Goal: Find specific page/section: Find specific page/section

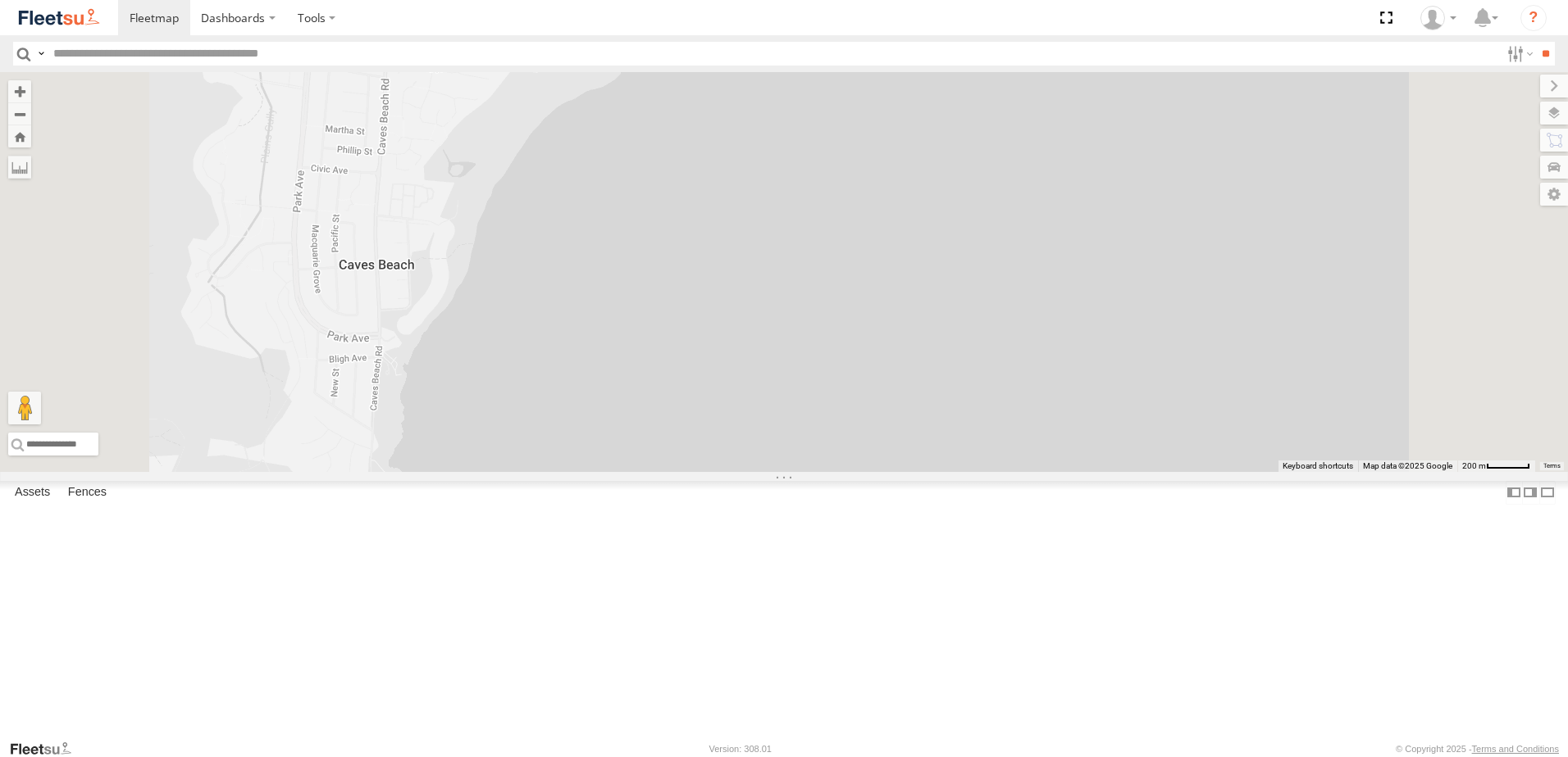
drag, startPoint x: 0, startPoint y: 0, endPoint x: 1210, endPoint y: 410, distance: 1277.6
click at [1210, 410] on div "No data available." at bounding box center [784, 273] width 1568 height 400
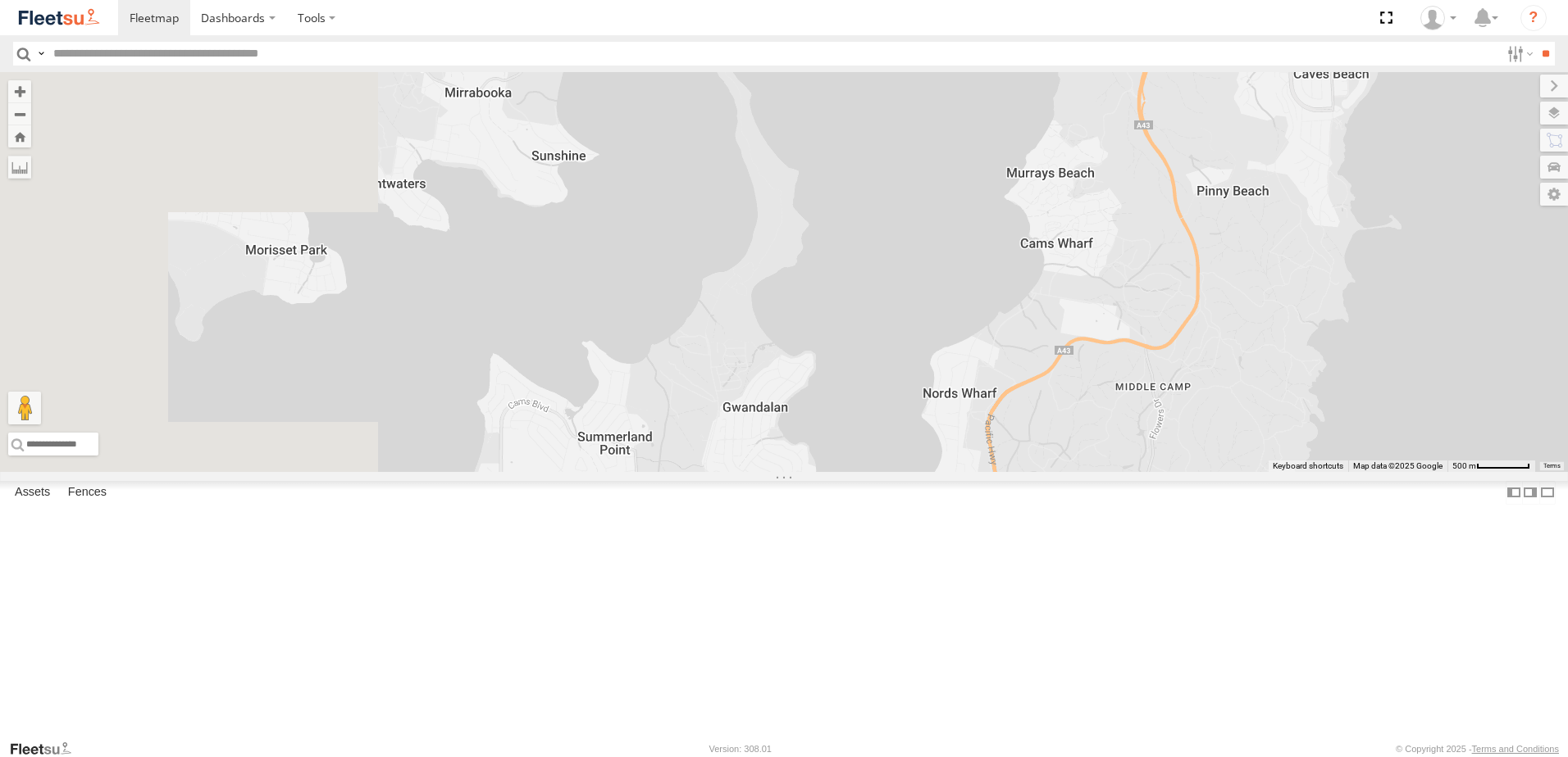
drag, startPoint x: 1007, startPoint y: 495, endPoint x: 937, endPoint y: 280, distance: 226.1
click at [1275, 277] on div "No data available." at bounding box center [784, 273] width 1568 height 400
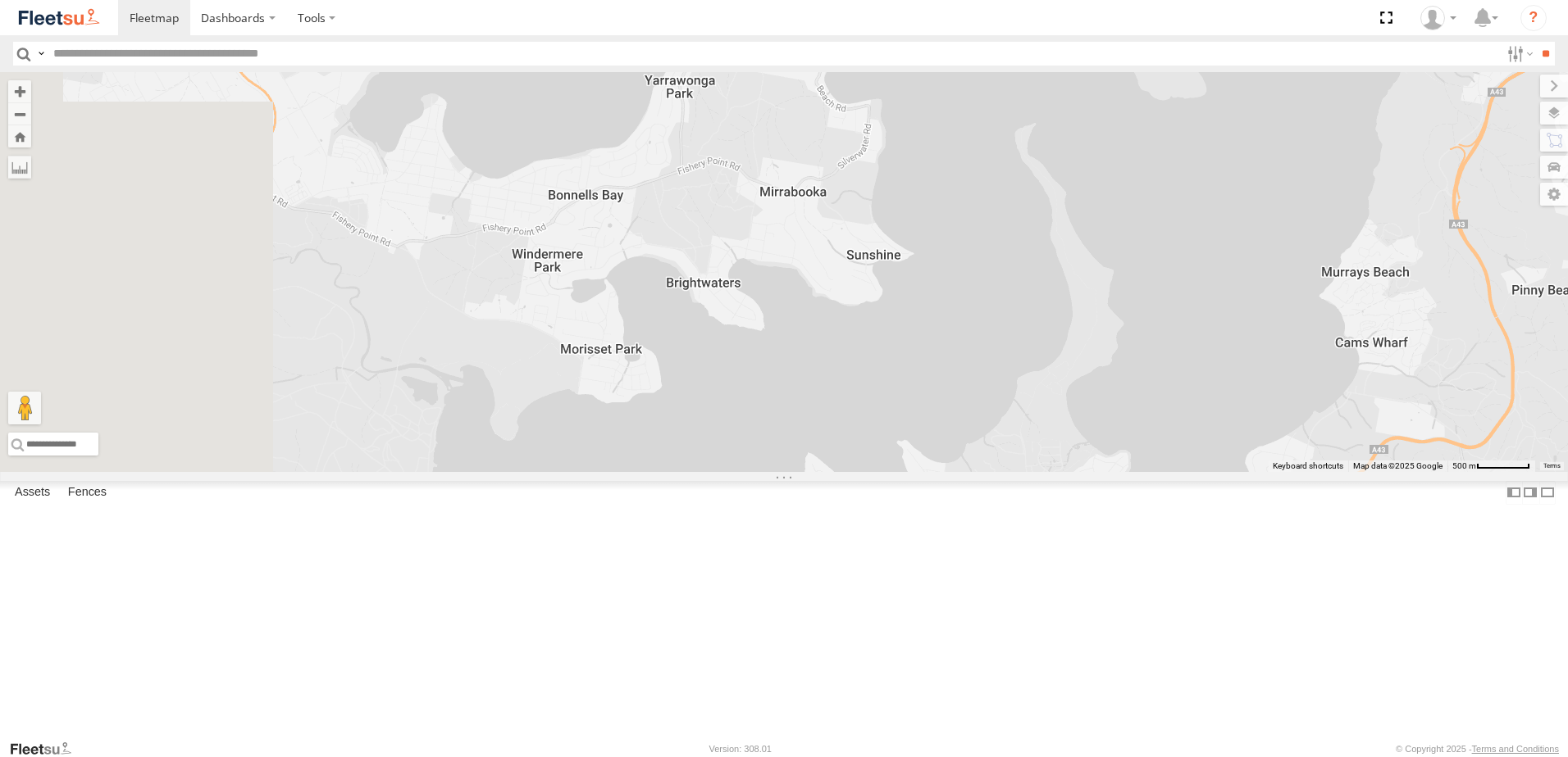
drag, startPoint x: 800, startPoint y: 286, endPoint x: 979, endPoint y: 345, distance: 188.5
click at [979, 345] on div "No data available." at bounding box center [784, 273] width 1568 height 400
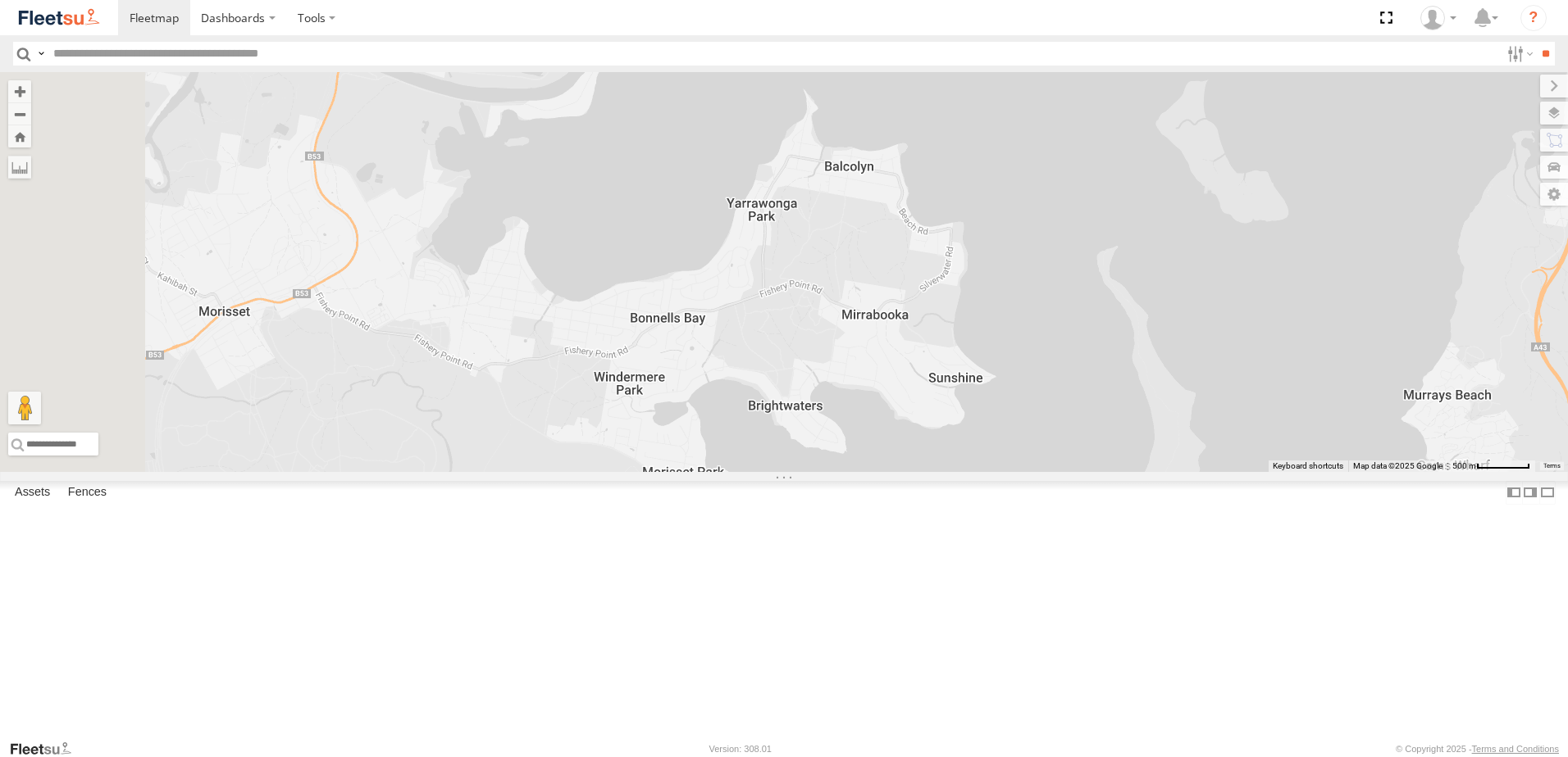
drag, startPoint x: 703, startPoint y: 371, endPoint x: 699, endPoint y: 579, distance: 208.0
click at [695, 472] on div "No data available." at bounding box center [784, 273] width 1568 height 400
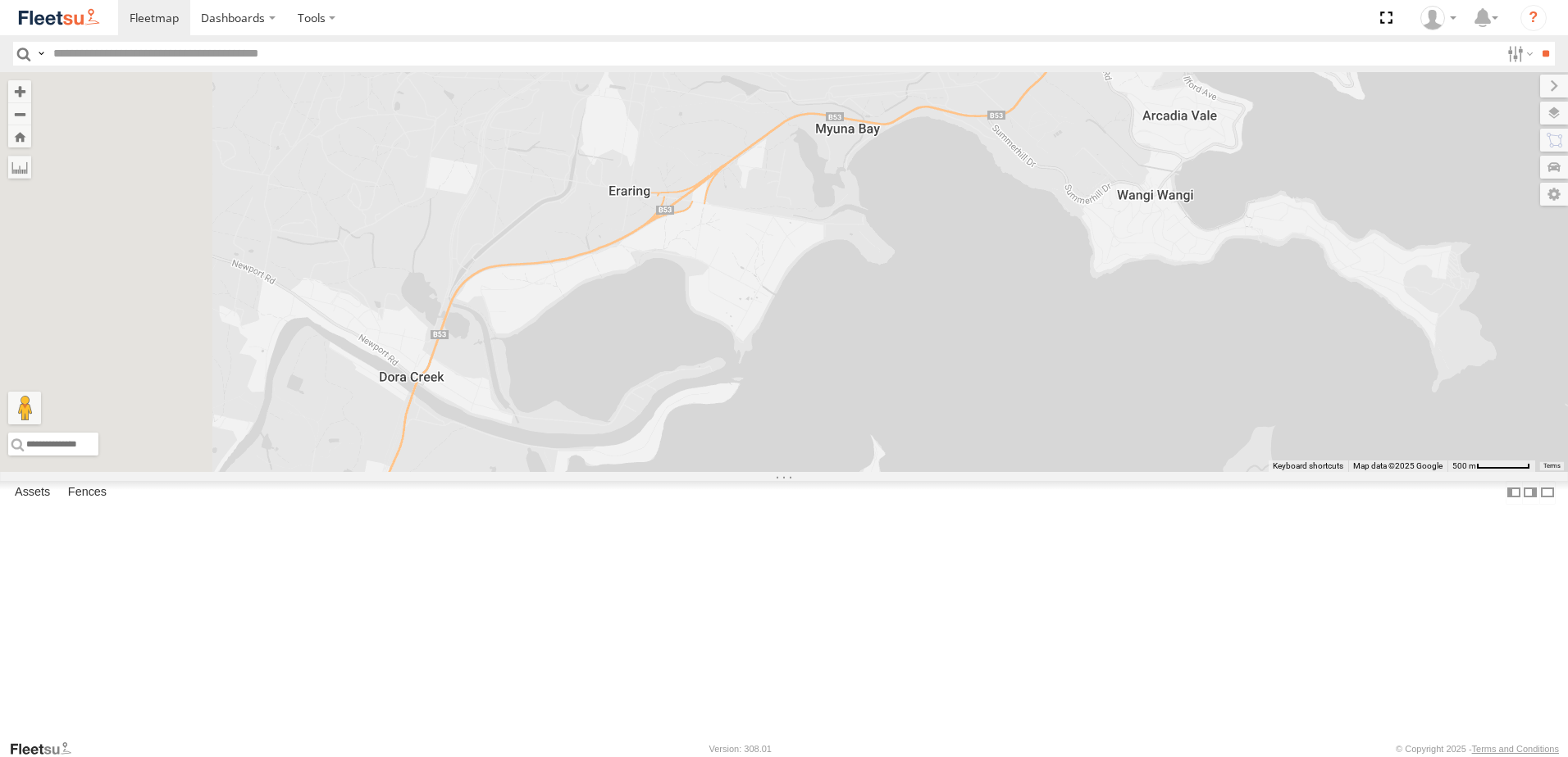
drag, startPoint x: 709, startPoint y: 509, endPoint x: 901, endPoint y: 694, distance: 266.6
click at [901, 472] on div "No data available." at bounding box center [784, 273] width 1568 height 400
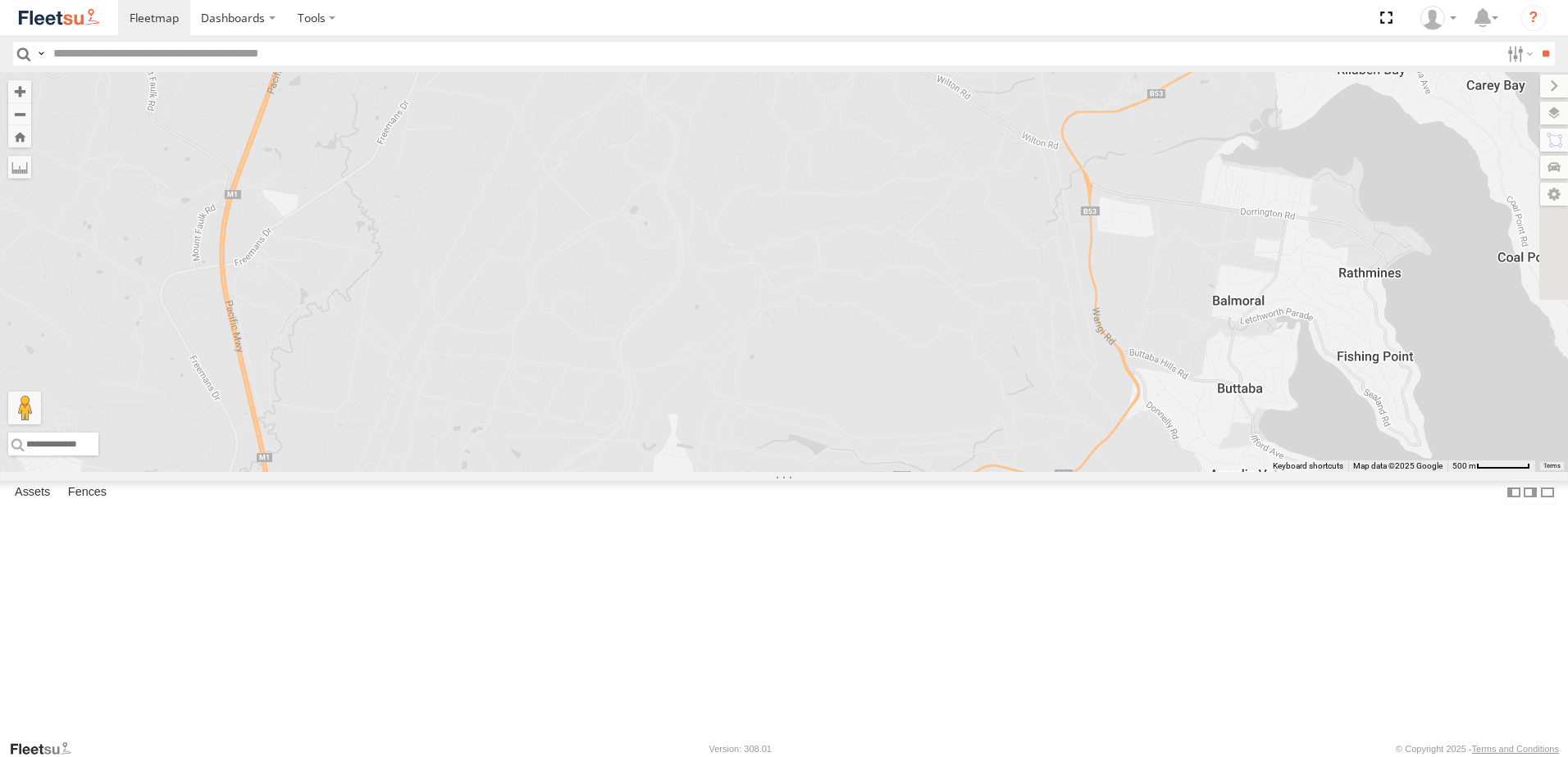
drag, startPoint x: 930, startPoint y: 516, endPoint x: 694, endPoint y: 698, distance: 298.0
click at [692, 472] on div "No data available." at bounding box center [784, 273] width 1568 height 400
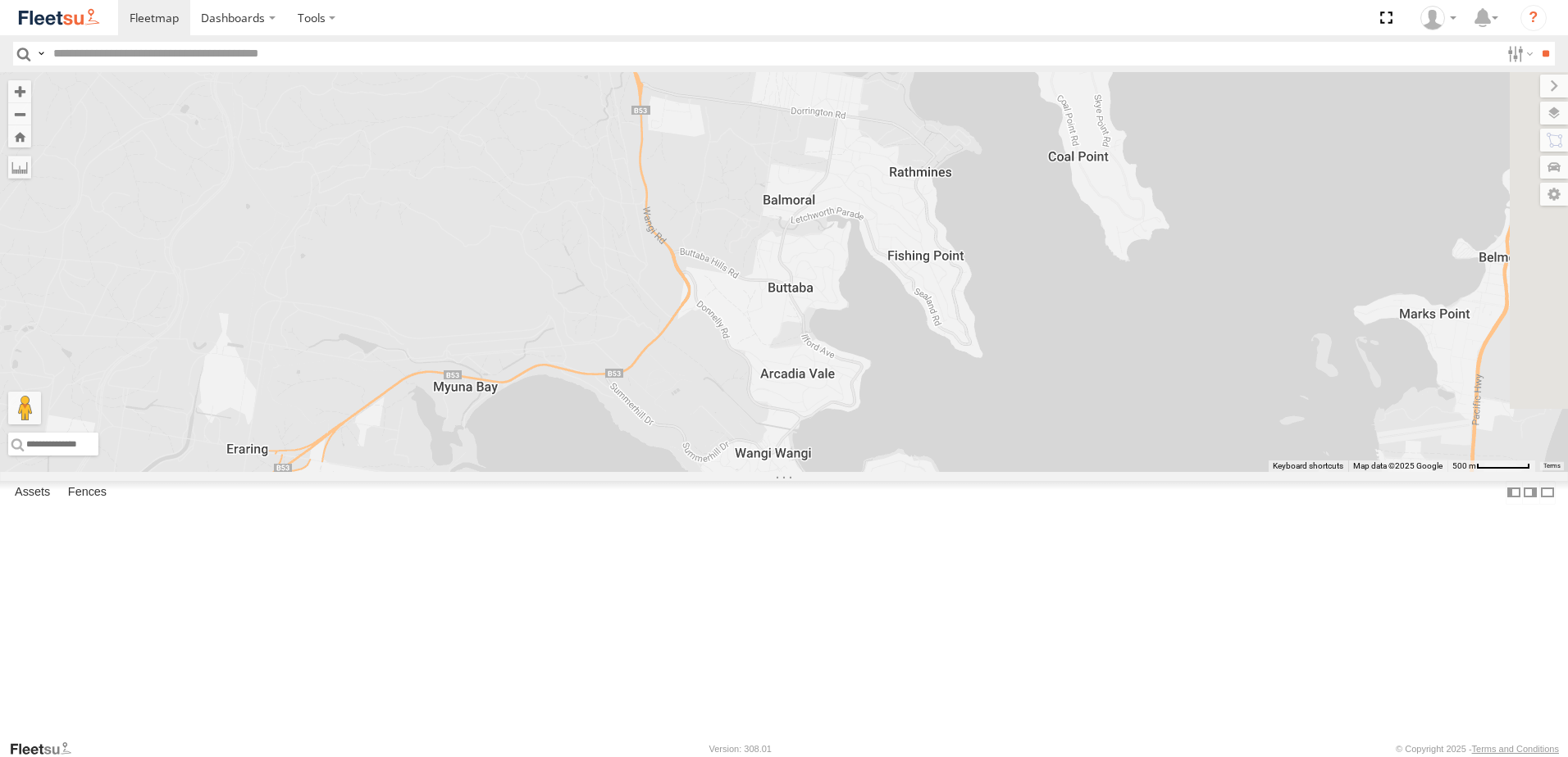
drag, startPoint x: 1036, startPoint y: 570, endPoint x: 696, endPoint y: 440, distance: 364.0
click at [696, 440] on div "No data available." at bounding box center [784, 273] width 1568 height 400
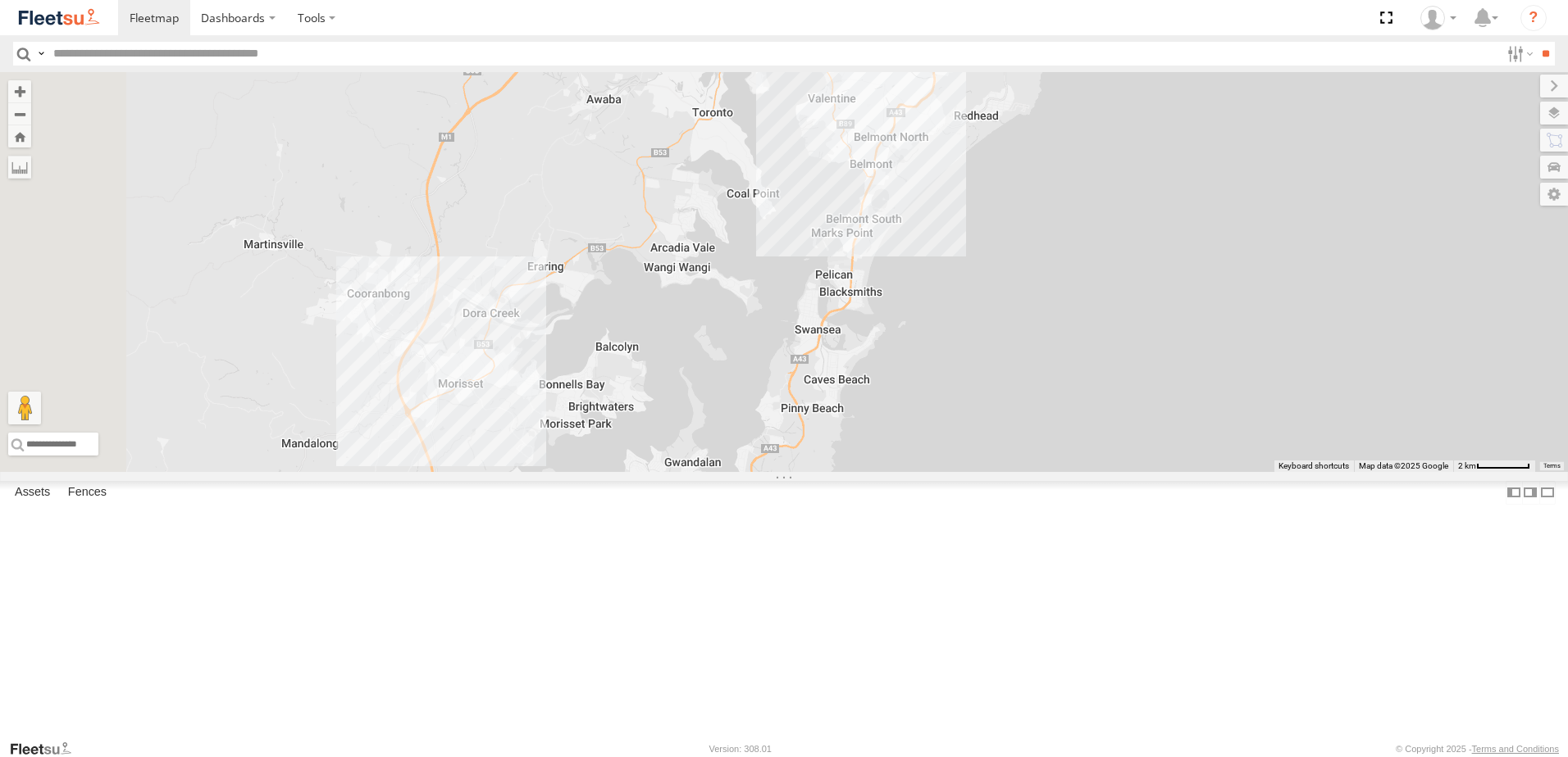
drag, startPoint x: 799, startPoint y: 548, endPoint x: 825, endPoint y: 386, distance: 164.1
click at [825, 386] on div "6 9 C3 Timber Truck LX4 Express Ute No data available." at bounding box center [784, 273] width 1568 height 400
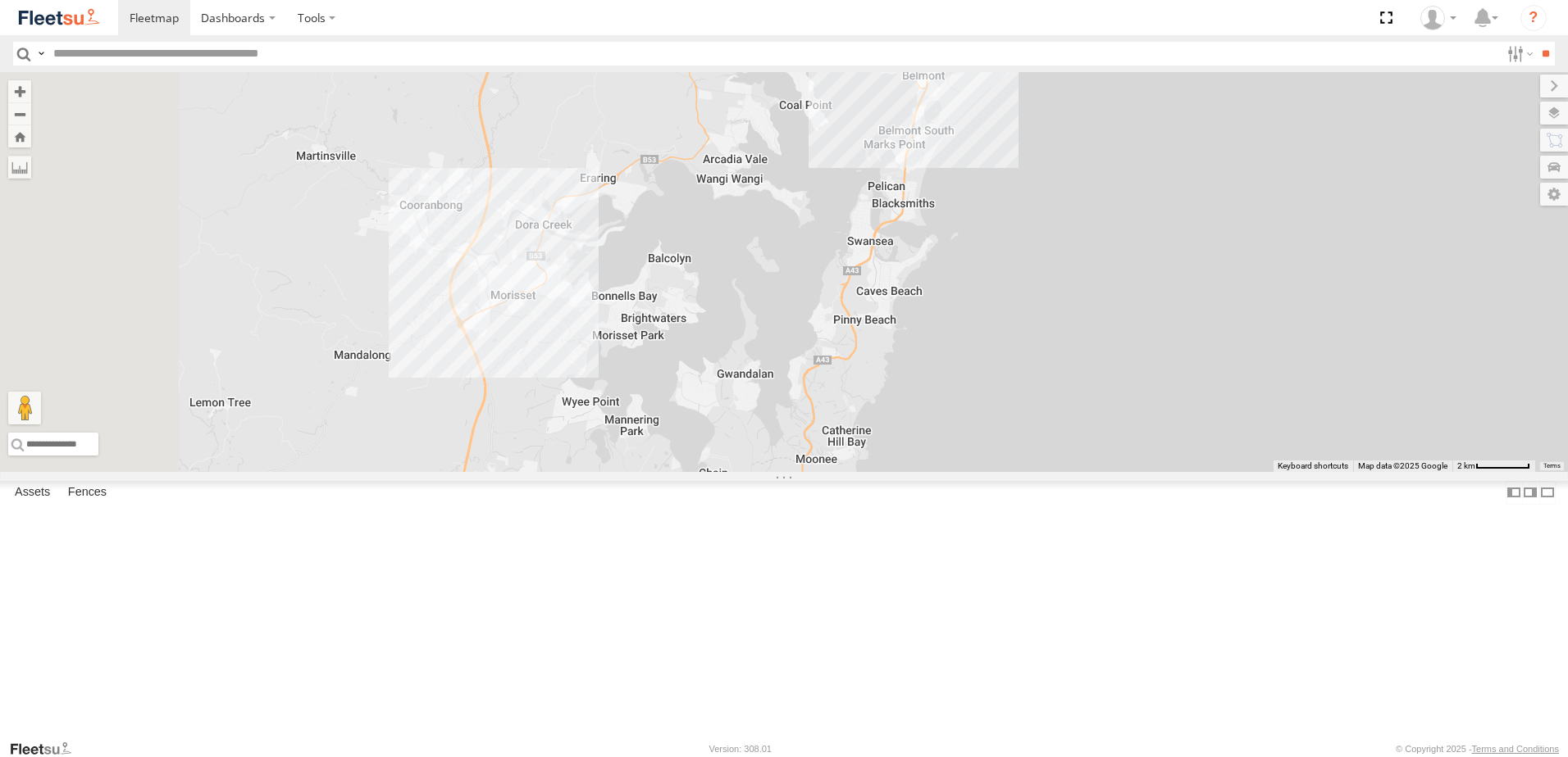
drag, startPoint x: 745, startPoint y: 624, endPoint x: 802, endPoint y: 538, distance: 103.2
click at [802, 472] on div "6 9 C3 Timber Truck LX4 Express Ute No data available." at bounding box center [784, 273] width 1568 height 400
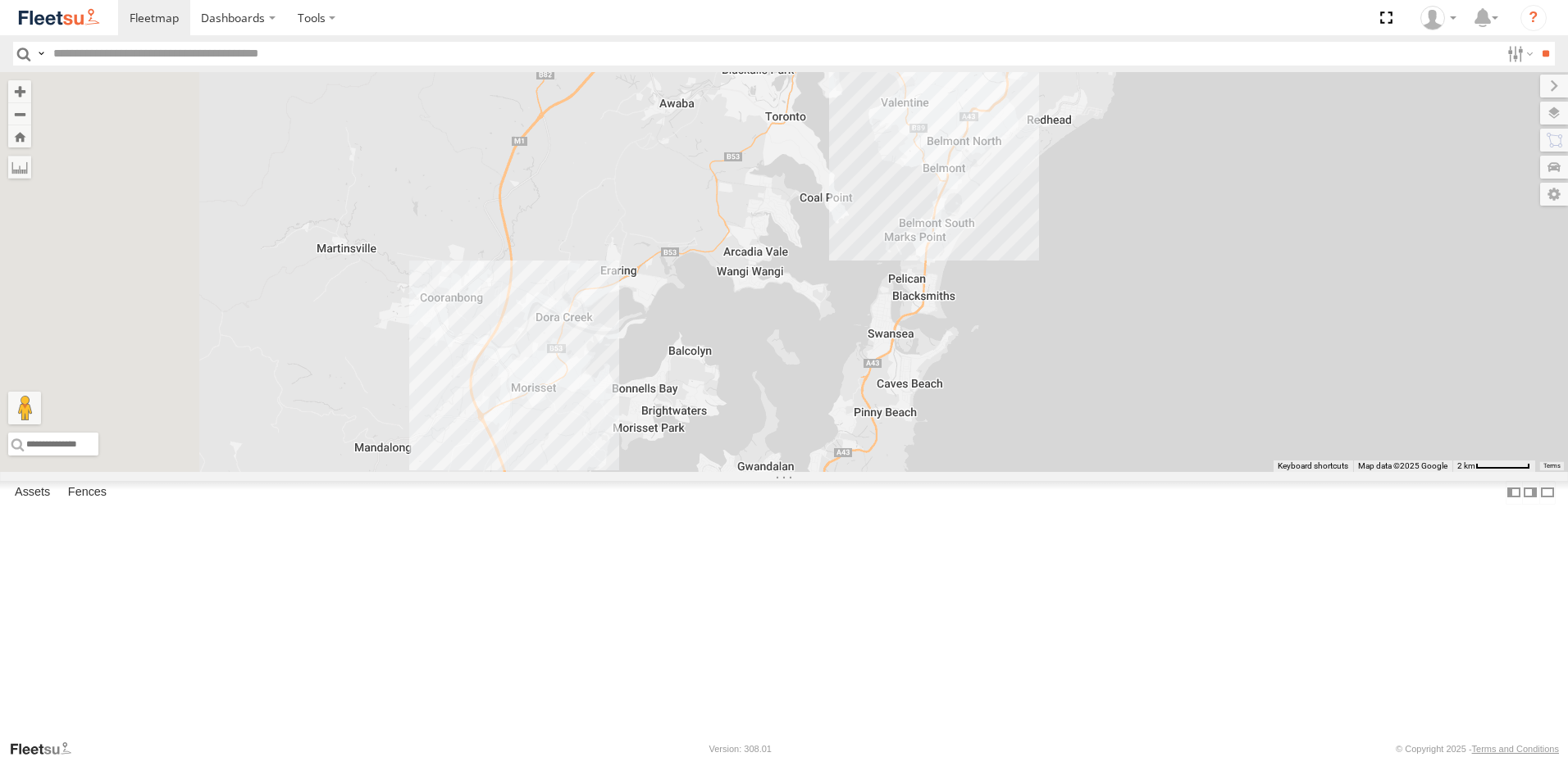
drag, startPoint x: 747, startPoint y: 499, endPoint x: 757, endPoint y: 495, distance: 10.8
click at [757, 472] on div "6 9 C3 Timber Truck LX4 Express Ute No data available." at bounding box center [784, 273] width 1568 height 400
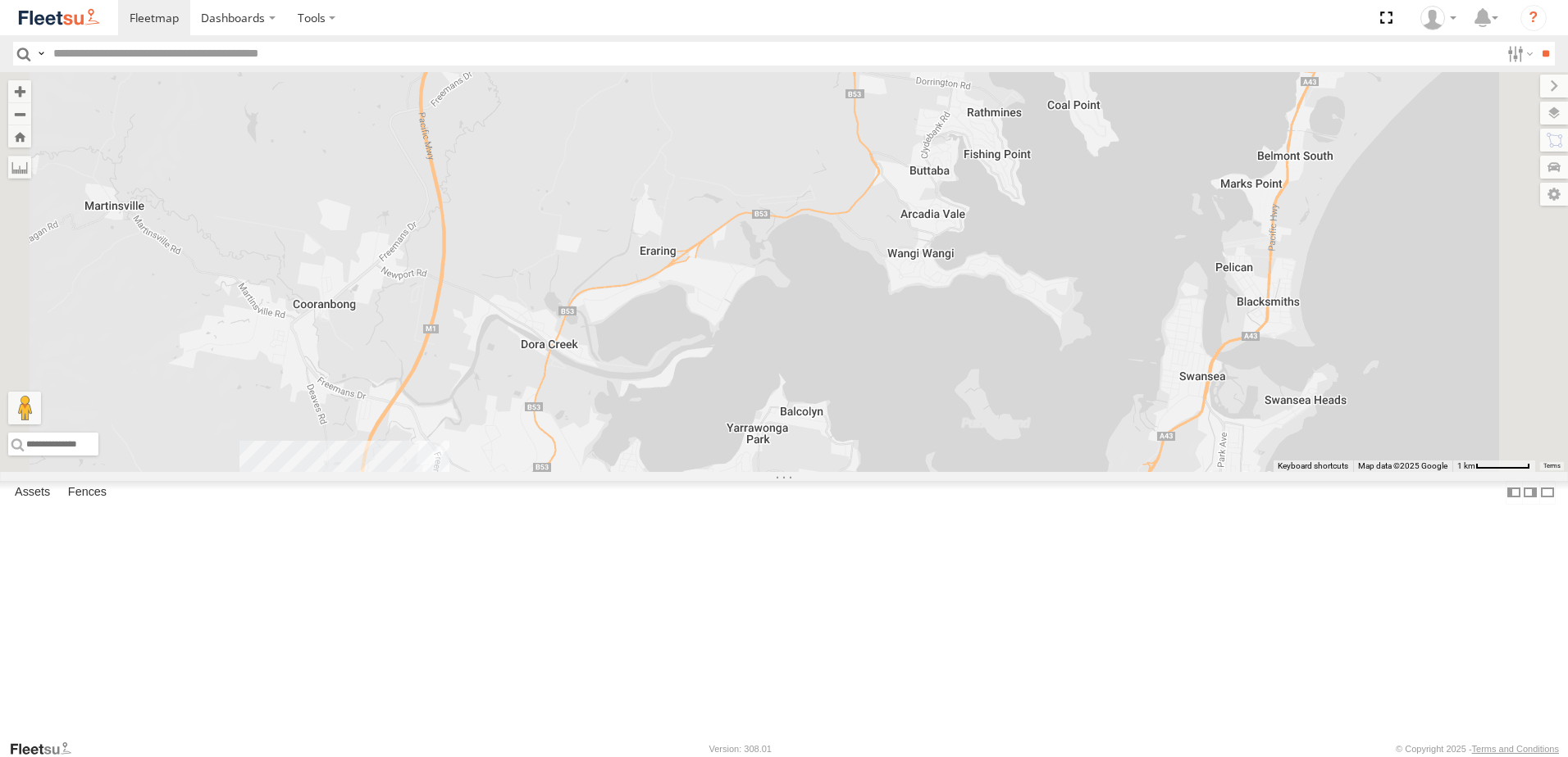
drag, startPoint x: 813, startPoint y: 440, endPoint x: 785, endPoint y: 637, distance: 199.0
click at [785, 472] on div "C3 Timber Truck LX4 Express Ute No data available." at bounding box center [784, 273] width 1568 height 400
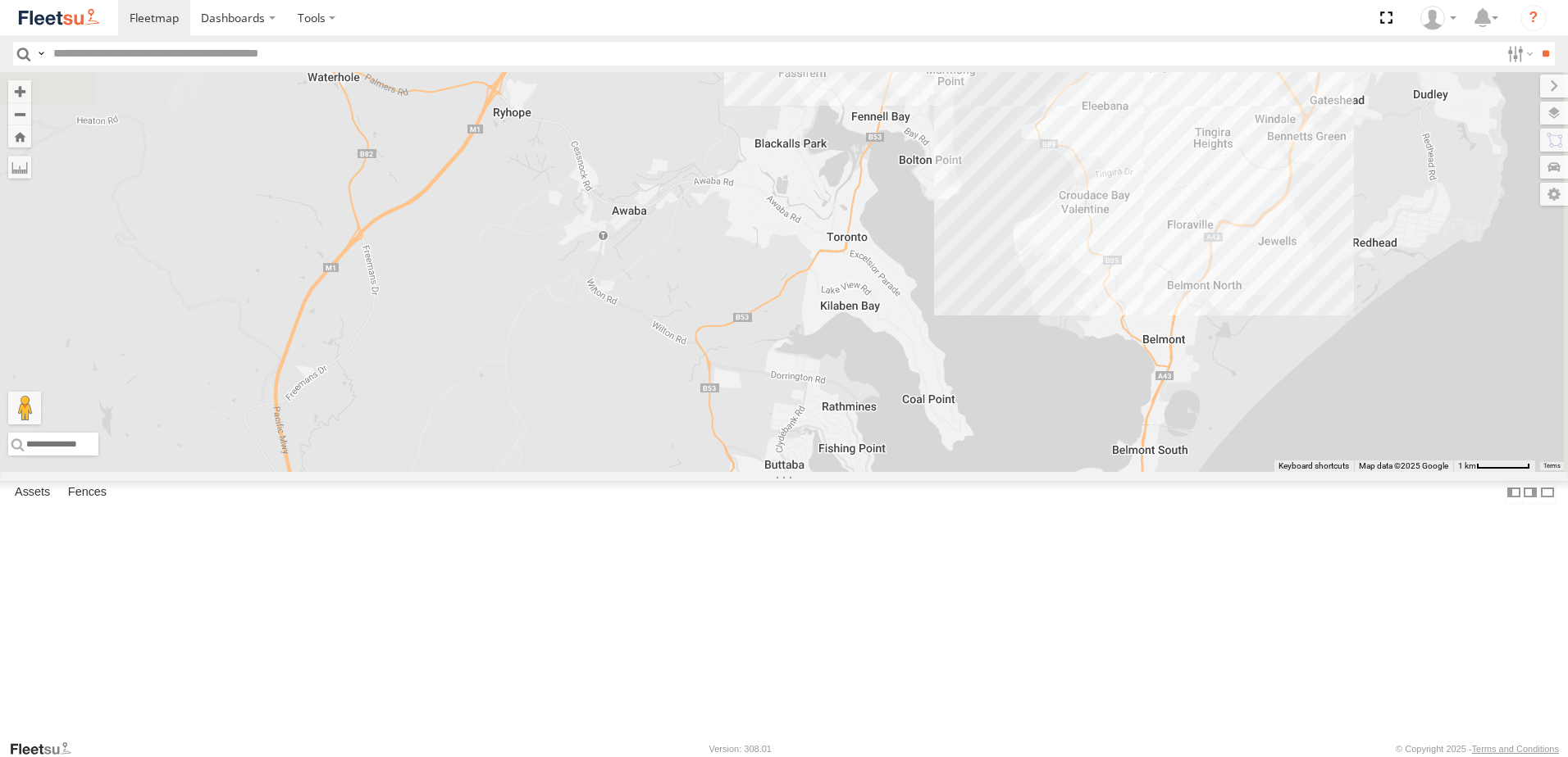
drag, startPoint x: 832, startPoint y: 553, endPoint x: 735, endPoint y: 728, distance: 200.1
click at [735, 472] on div "C3 Timber Truck LX4 Express Ute No data available." at bounding box center [784, 273] width 1568 height 400
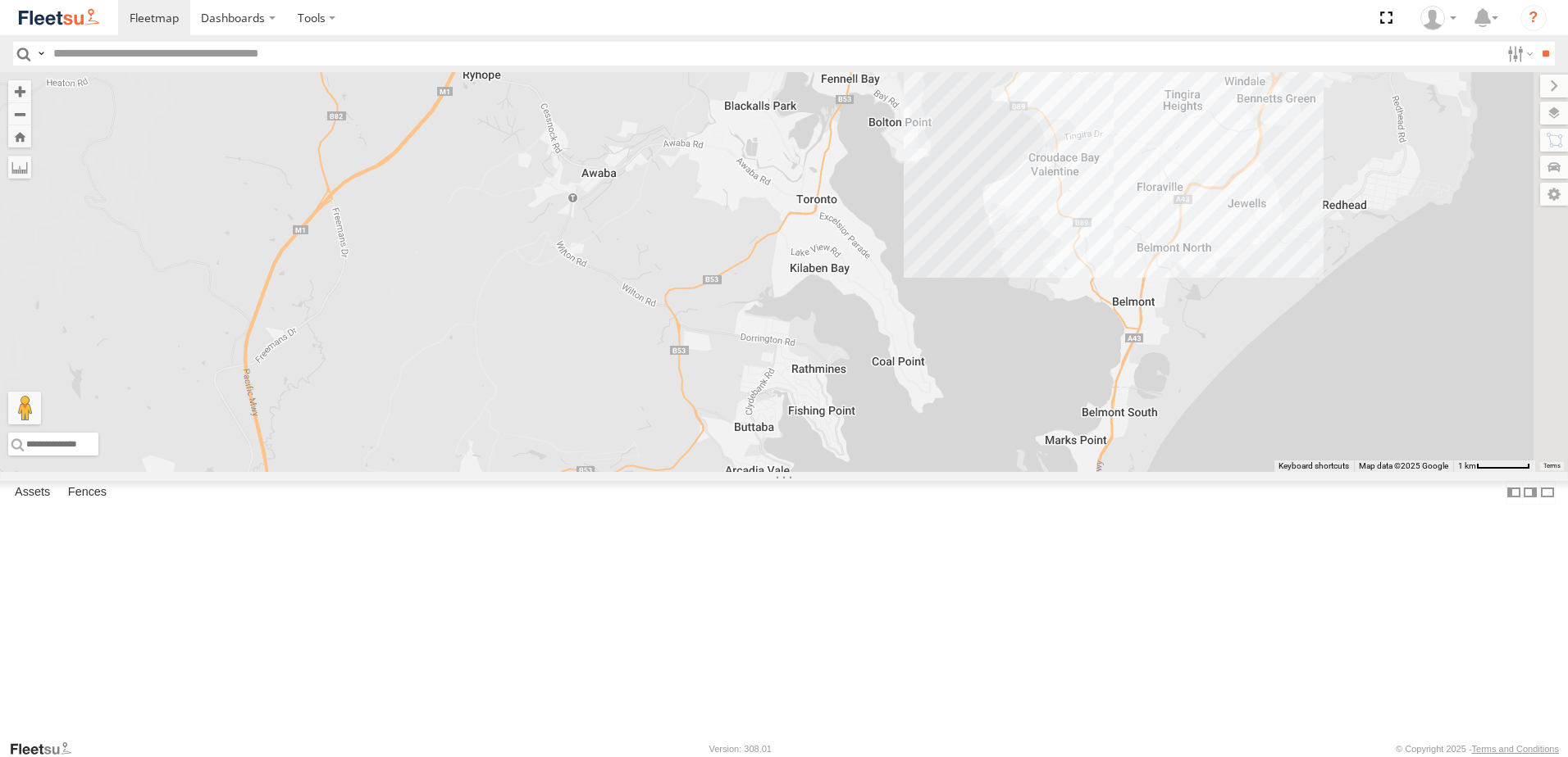
drag, startPoint x: 880, startPoint y: 522, endPoint x: 854, endPoint y: 477, distance: 52.0
click at [853, 472] on div "C3 Timber Truck LX4 Express Ute No data available." at bounding box center [784, 273] width 1568 height 400
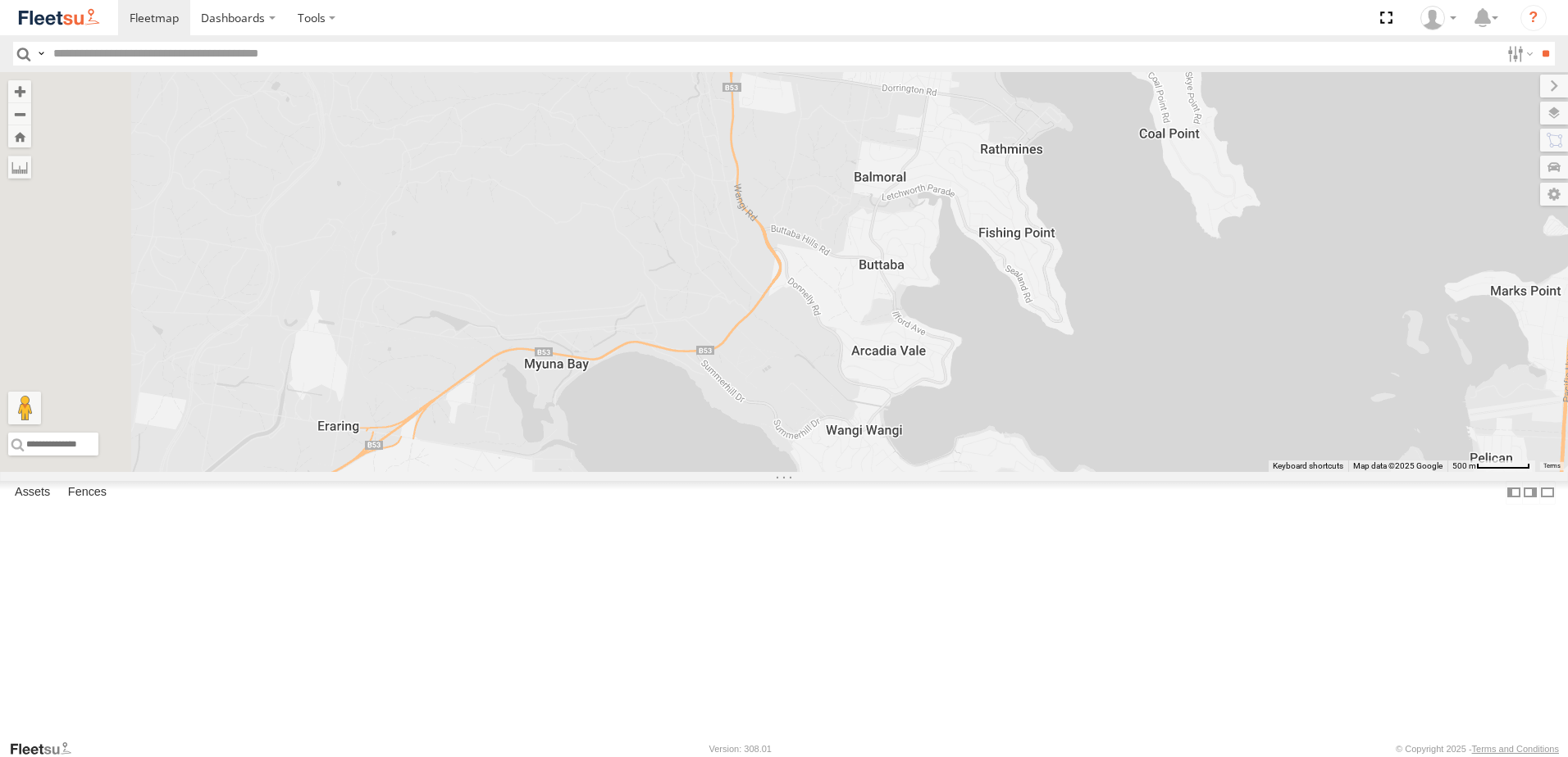
drag, startPoint x: 870, startPoint y: 466, endPoint x: 882, endPoint y: 239, distance: 227.3
click at [882, 239] on div "C3 Timber Truck LX4 Express Ute No data available." at bounding box center [784, 273] width 1568 height 400
drag, startPoint x: 787, startPoint y: 255, endPoint x: 819, endPoint y: 595, distance: 341.5
click at [819, 472] on div "C3 Timber Truck LX4 Express Ute No data available." at bounding box center [784, 273] width 1568 height 400
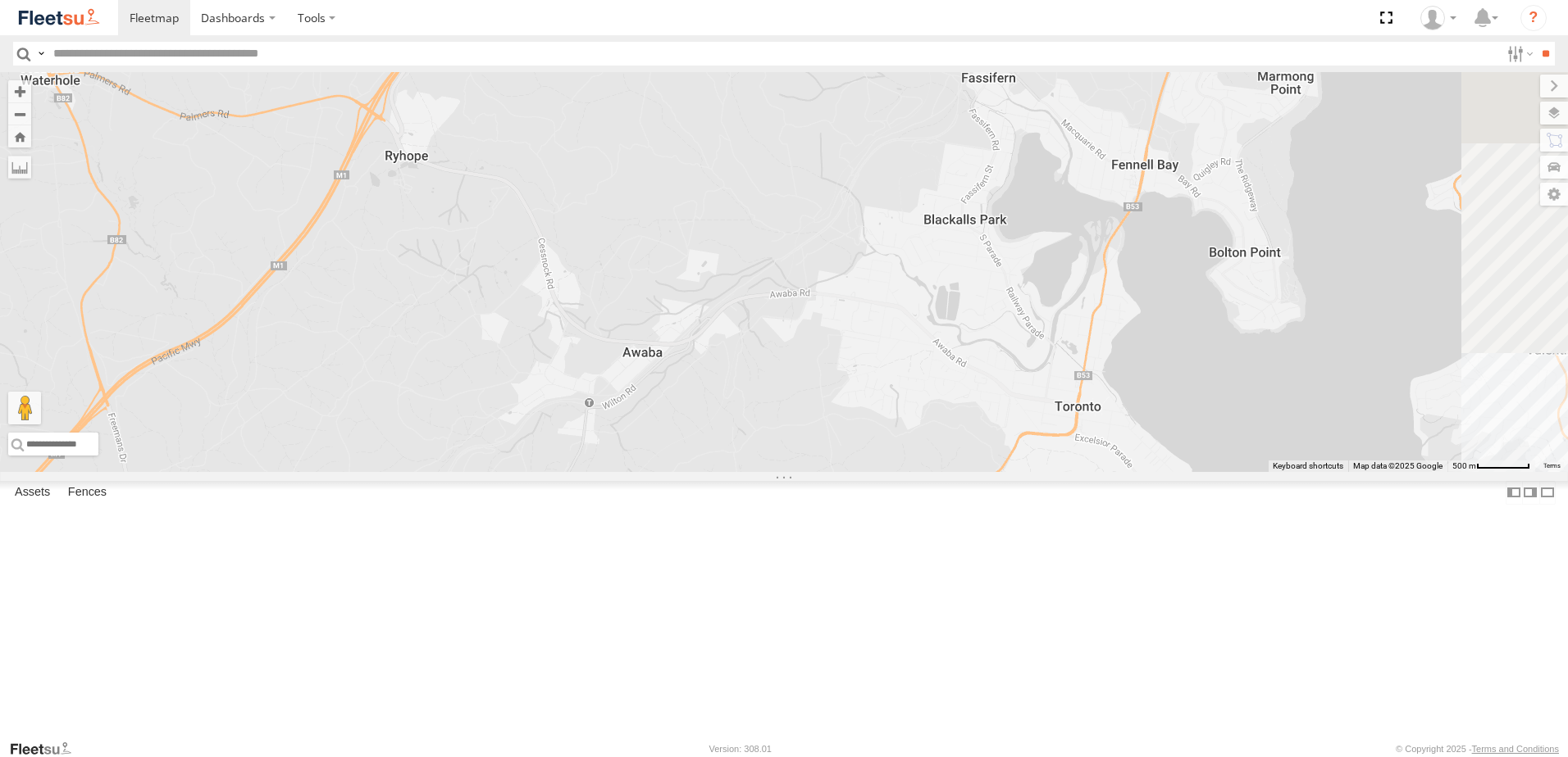
drag, startPoint x: 866, startPoint y: 426, endPoint x: 688, endPoint y: 683, distance: 312.6
click at [667, 472] on div "C3 Timber Truck LX4 Express Ute No data available." at bounding box center [784, 273] width 1568 height 400
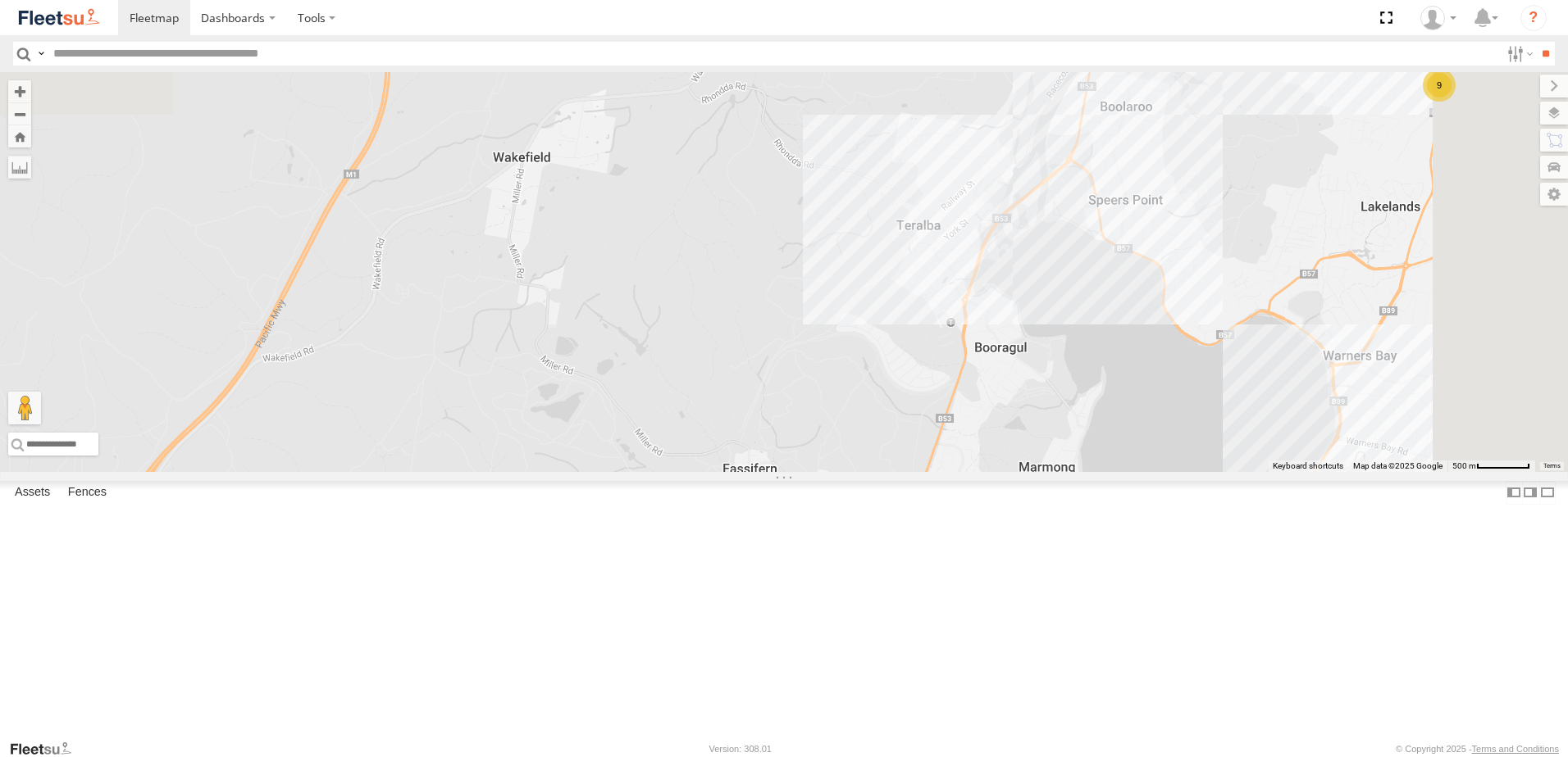
drag, startPoint x: 870, startPoint y: 431, endPoint x: 973, endPoint y: 634, distance: 227.6
click at [973, 472] on div "C3 Timber Truck LX4 Express Ute 9 No data available." at bounding box center [784, 273] width 1568 height 400
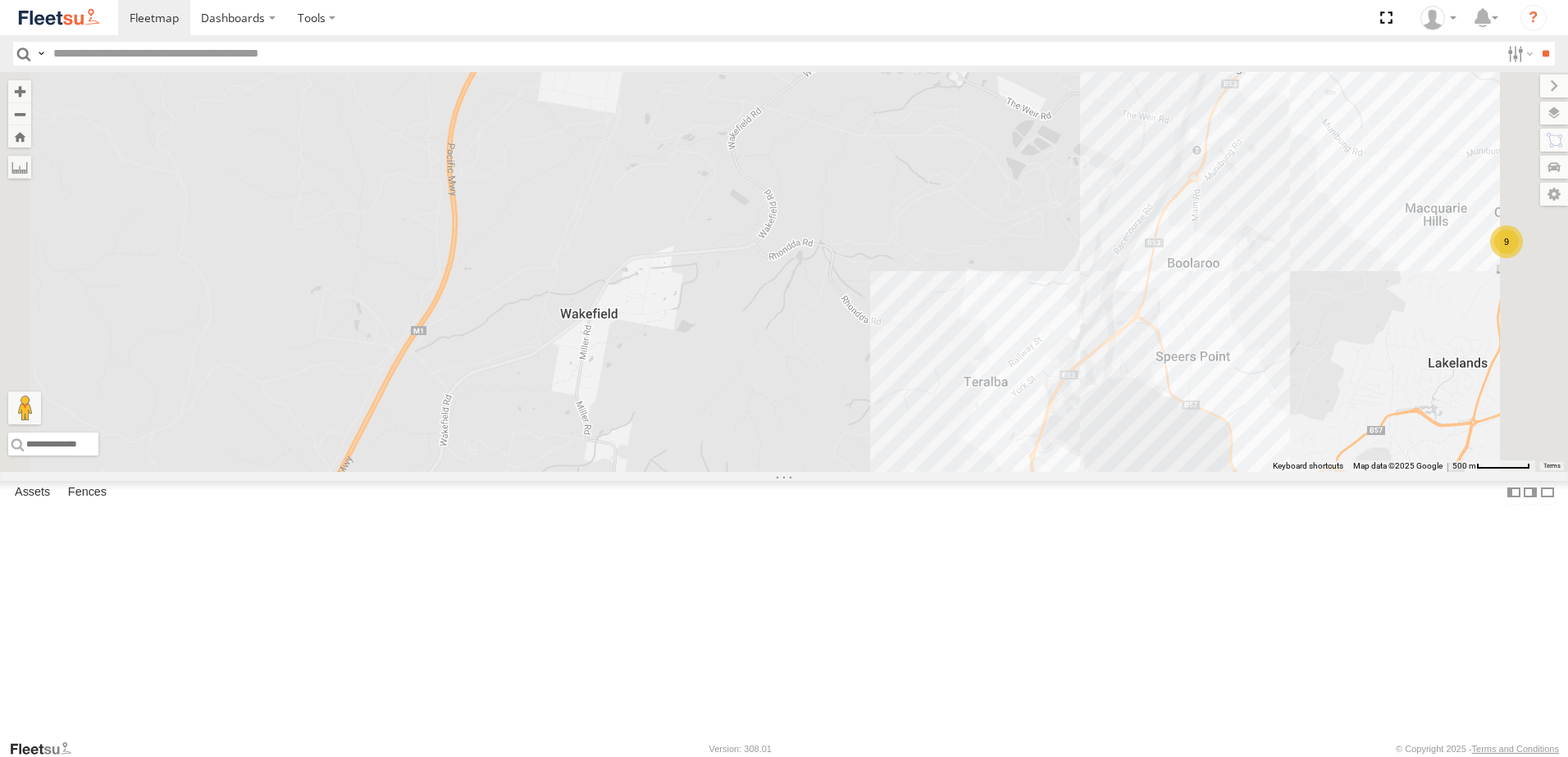
drag, startPoint x: 971, startPoint y: 538, endPoint x: 991, endPoint y: 11, distance: 527.4
click at [981, 31] on body "Dashboards" at bounding box center [784, 378] width 1568 height 757
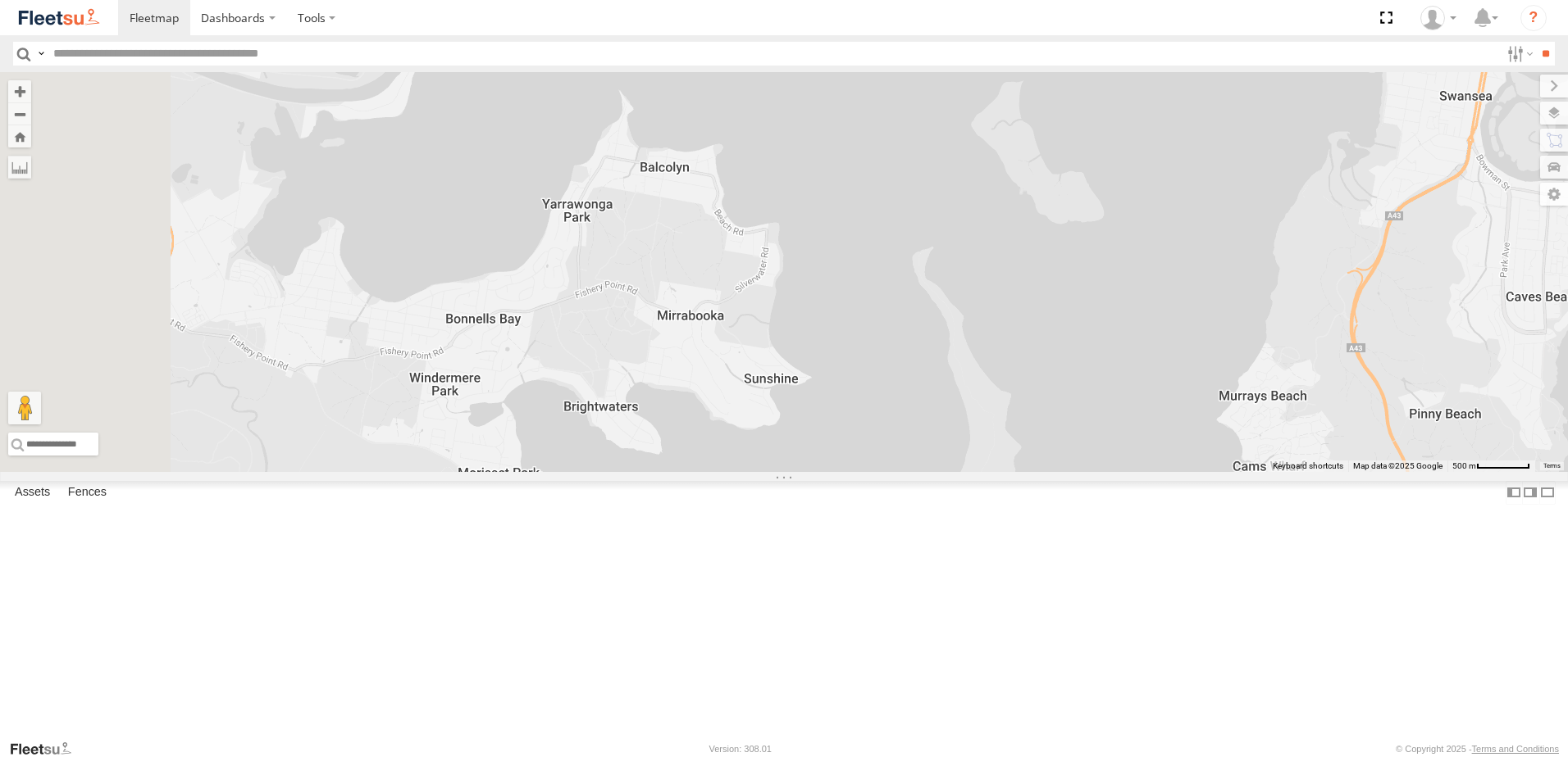
drag, startPoint x: 861, startPoint y: 312, endPoint x: 952, endPoint y: 255, distance: 107.4
click at [988, 229] on div "C3 Timber Truck LX4 Express Ute 9 No data available." at bounding box center [784, 273] width 1568 height 400
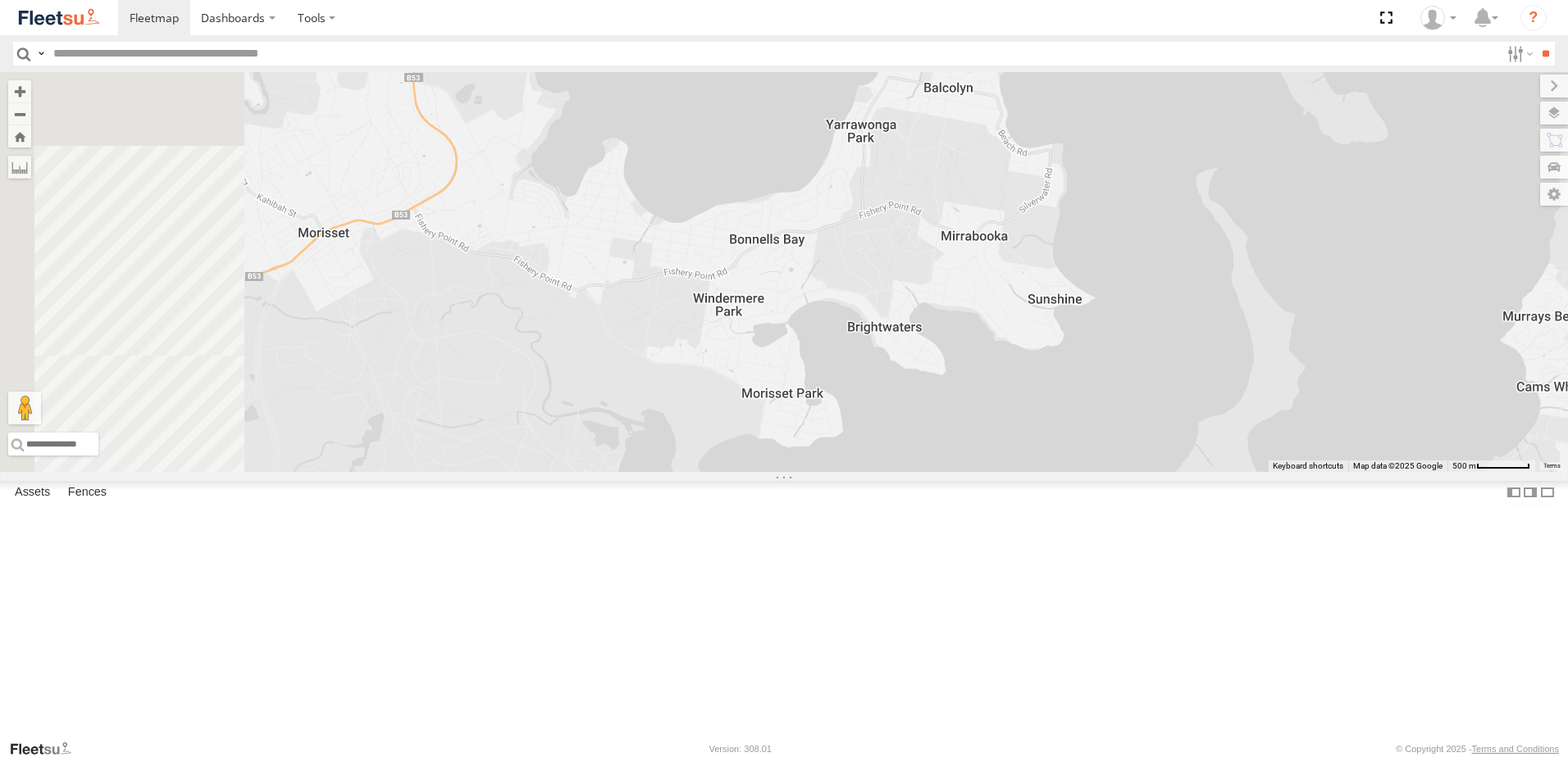
drag, startPoint x: 749, startPoint y: 337, endPoint x: 1031, endPoint y: 257, distance: 293.1
click at [1031, 257] on div "C3 Timber Truck LX4 Express Ute 9 No data available." at bounding box center [784, 273] width 1568 height 400
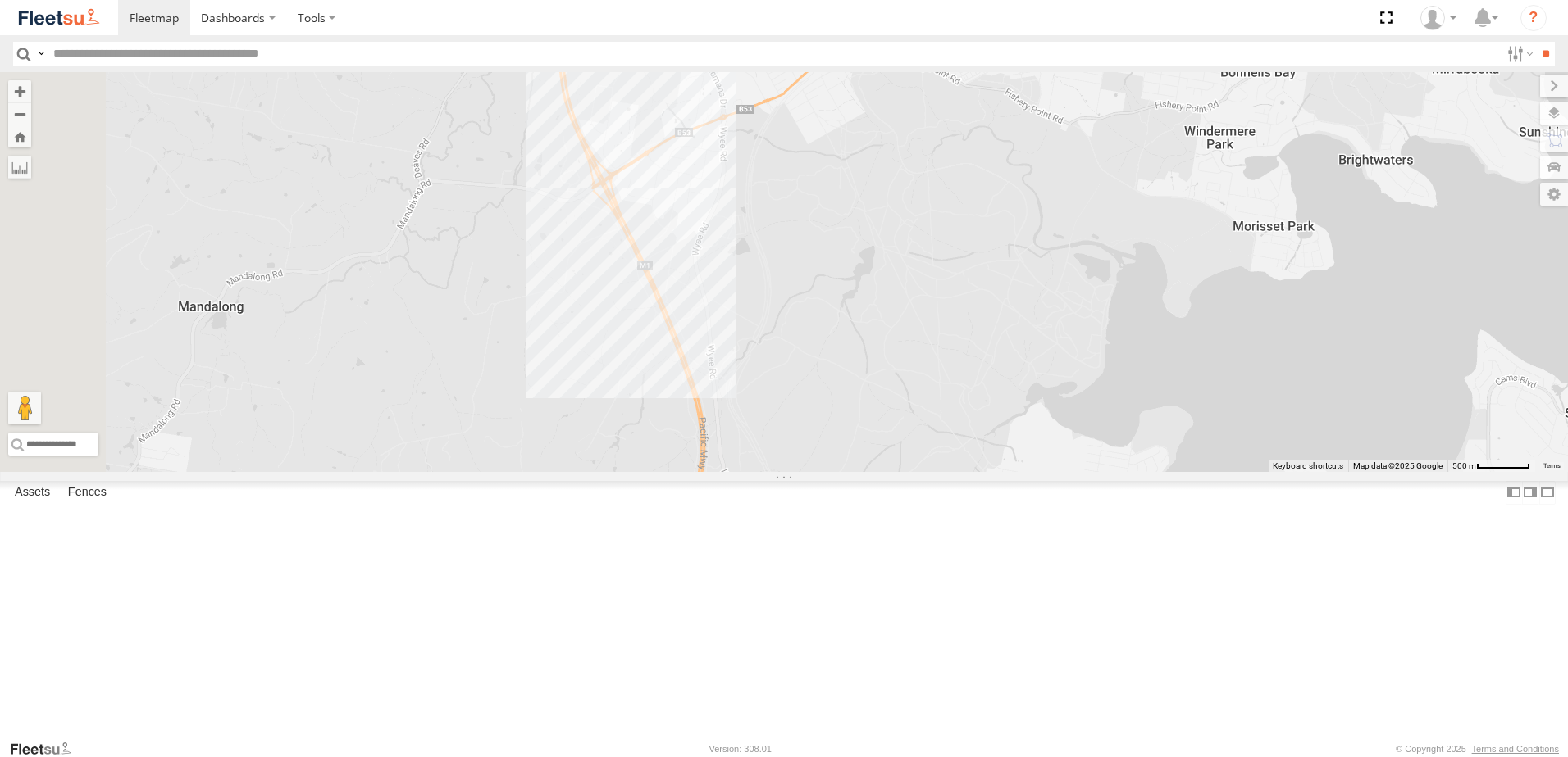
drag, startPoint x: 885, startPoint y: 285, endPoint x: 927, endPoint y: 206, distance: 89.5
click at [930, 209] on div "C3 Timber Truck LX4 Express Ute 9 No data available." at bounding box center [784, 273] width 1568 height 400
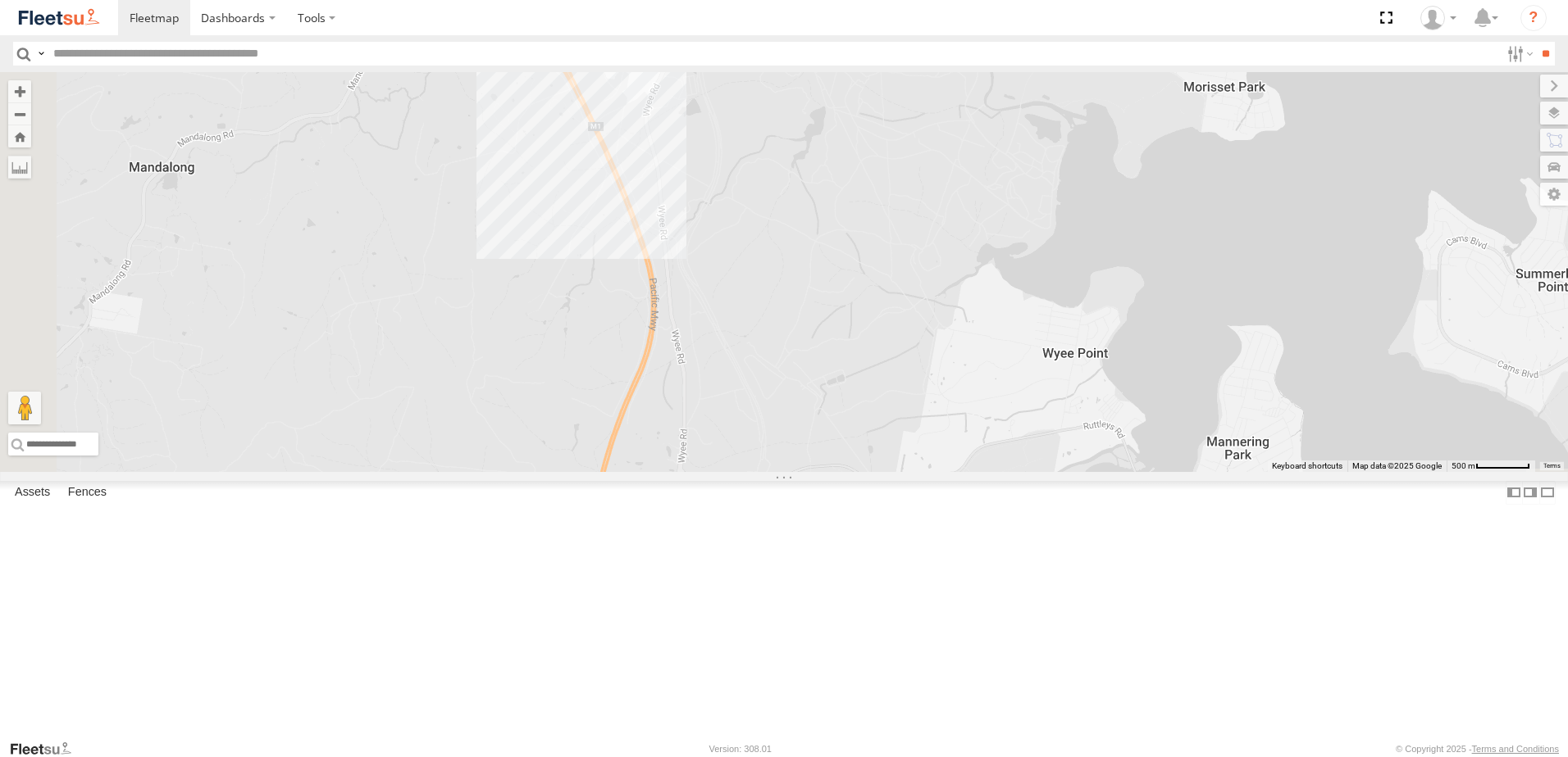
drag, startPoint x: 991, startPoint y: 302, endPoint x: 910, endPoint y: 190, distance: 138.2
click at [910, 190] on div "C3 Timber Truck LX4 Express Ute 9 No data available." at bounding box center [784, 273] width 1568 height 400
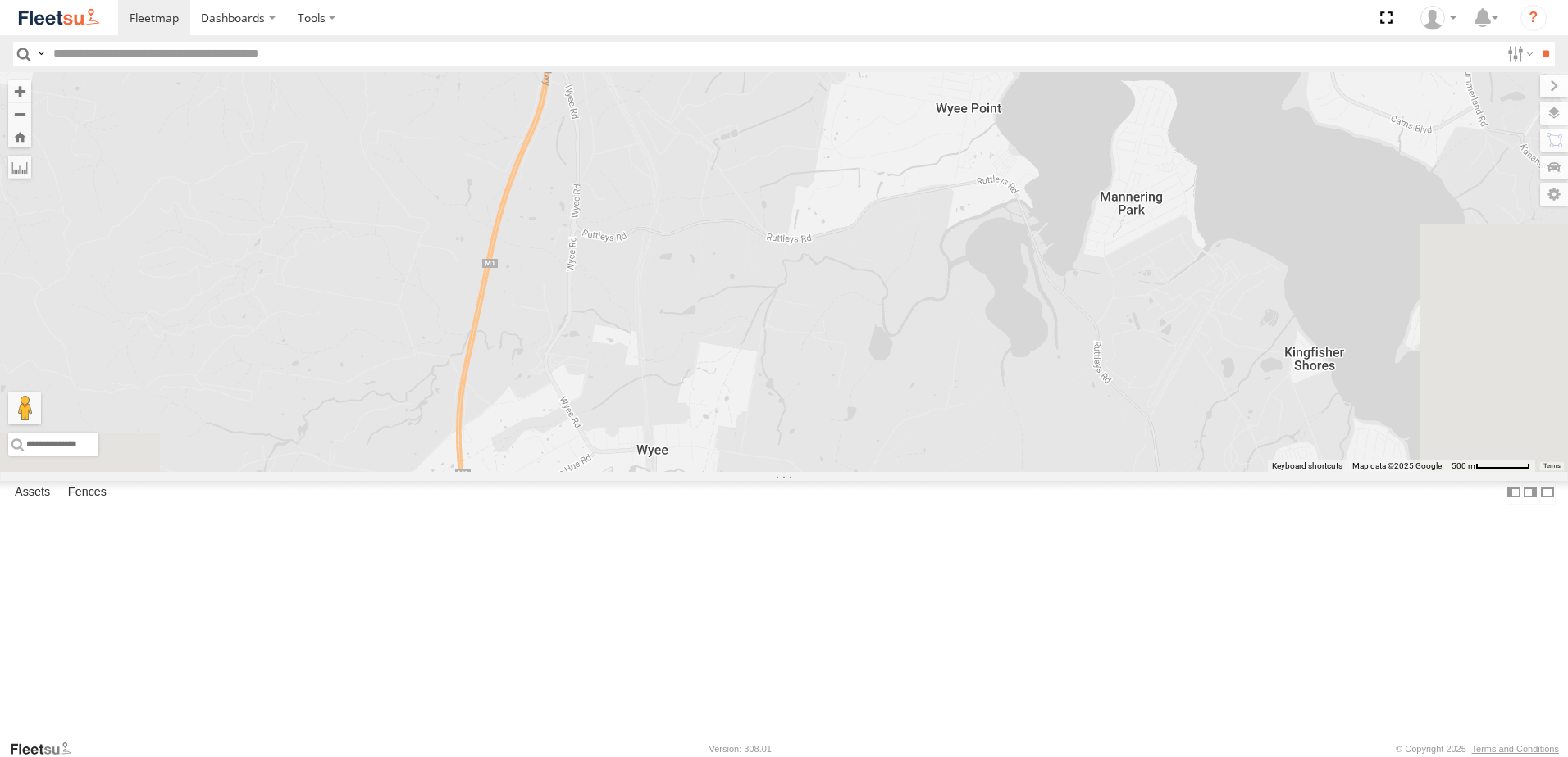
drag, startPoint x: 921, startPoint y: 282, endPoint x: 970, endPoint y: 206, distance: 90.4
click at [969, 207] on div "C3 Timber Truck LX4 Express Ute 9 No data available." at bounding box center [784, 273] width 1568 height 400
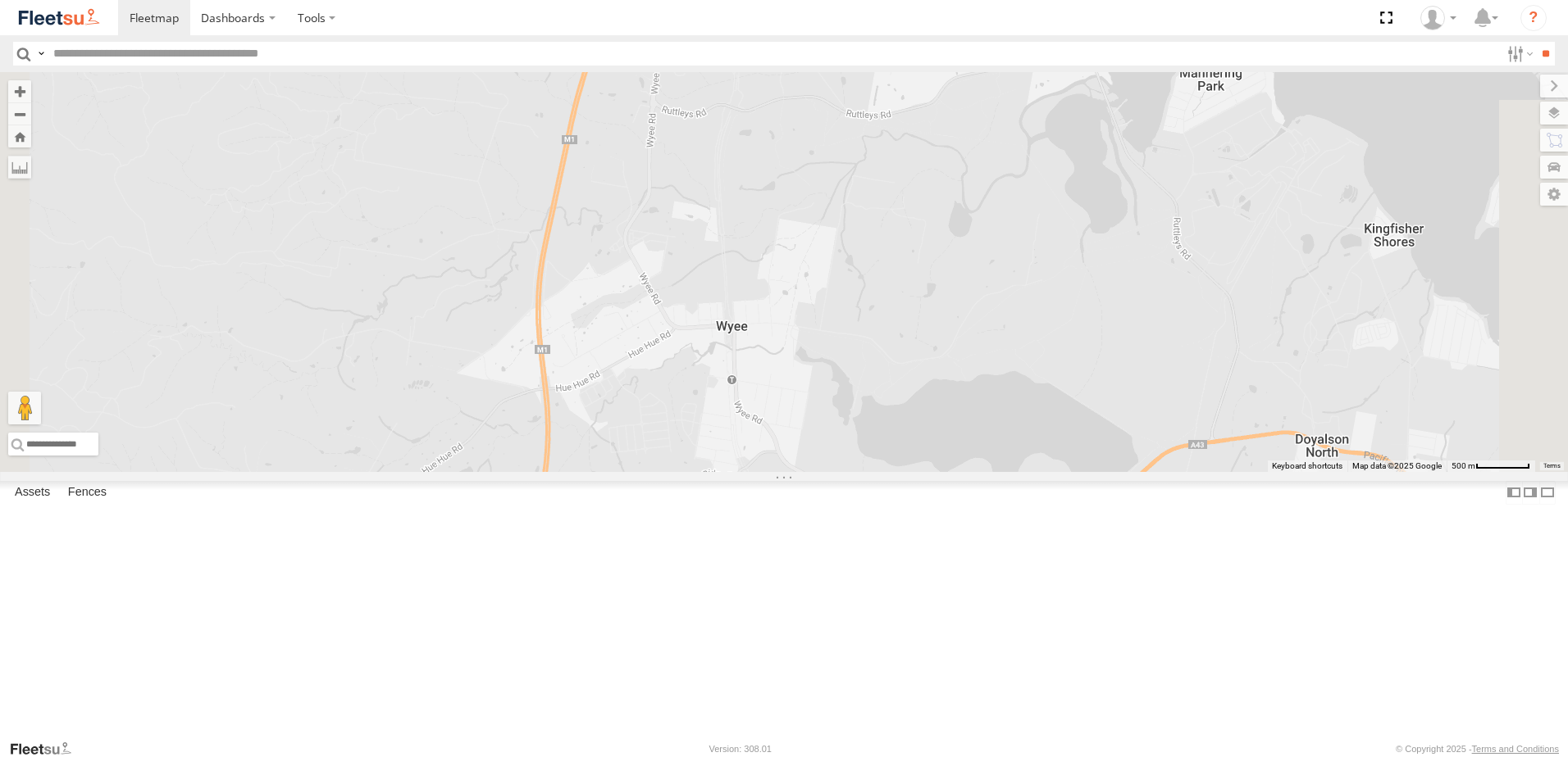
drag, startPoint x: 934, startPoint y: 274, endPoint x: 1012, endPoint y: 162, distance: 136.5
click at [1005, 172] on div "C3 Timber Truck LX4 Express Ute 9 No data available." at bounding box center [784, 273] width 1568 height 400
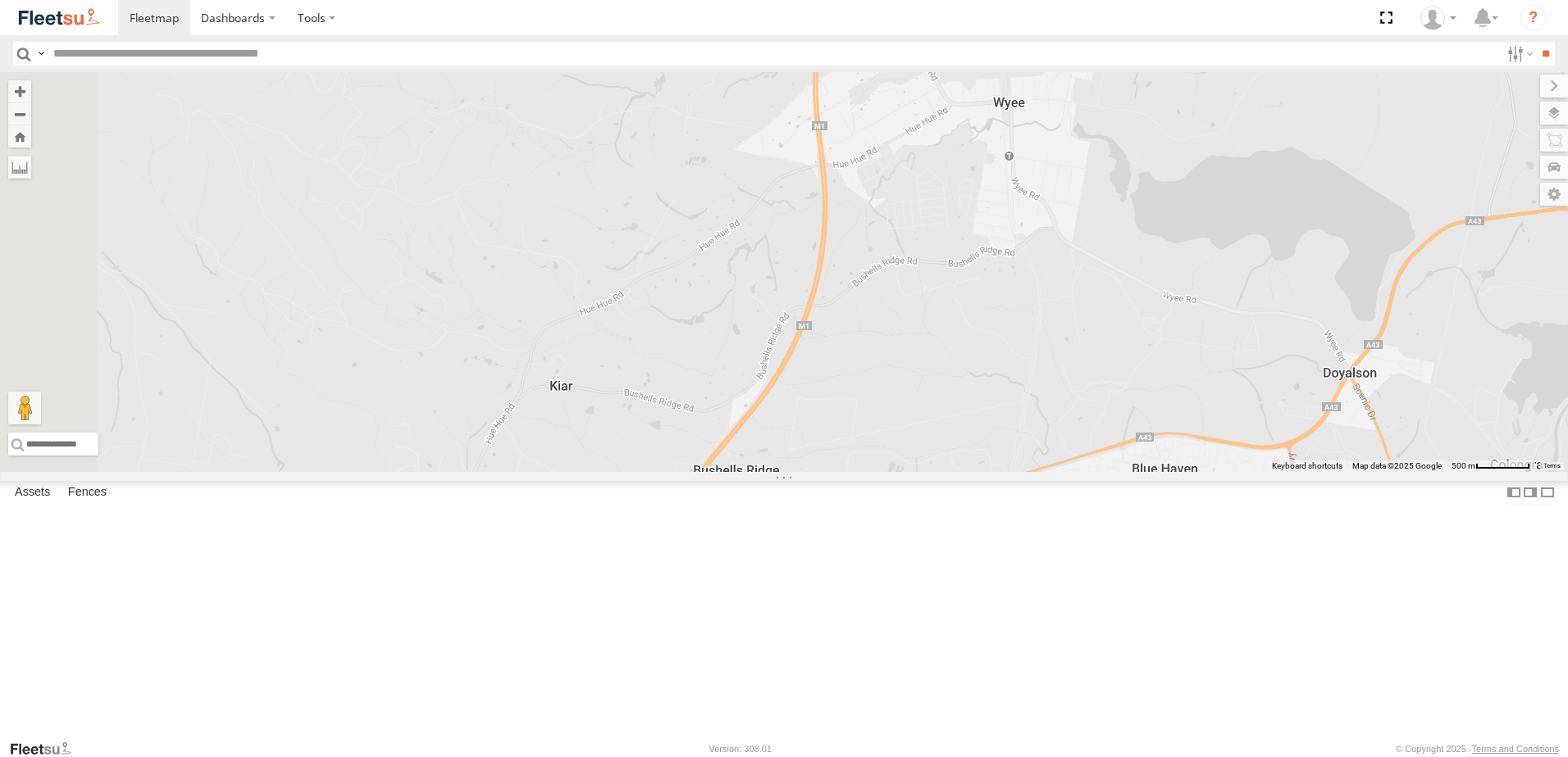
drag, startPoint x: 912, startPoint y: 288, endPoint x: 1173, endPoint y: 376, distance: 275.4
click at [1173, 367] on div "C3 Timber Truck LX4 Express Ute 9 No data available." at bounding box center [784, 273] width 1568 height 400
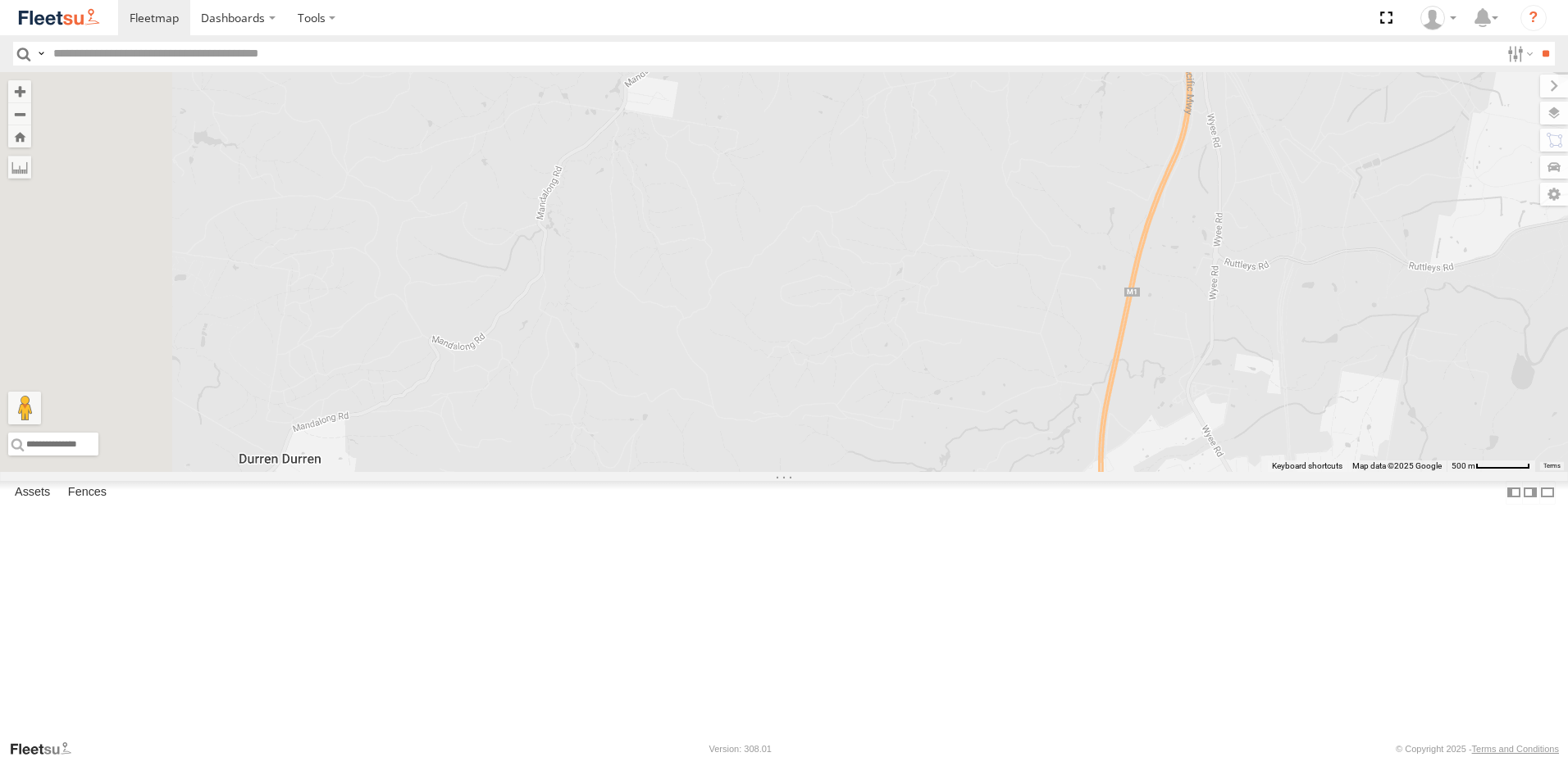
drag, startPoint x: 1026, startPoint y: 304, endPoint x: 767, endPoint y: 341, distance: 261.6
click at [779, 346] on div "C3 Timber Truck LX4 Express Ute 9 No data available." at bounding box center [784, 273] width 1568 height 400
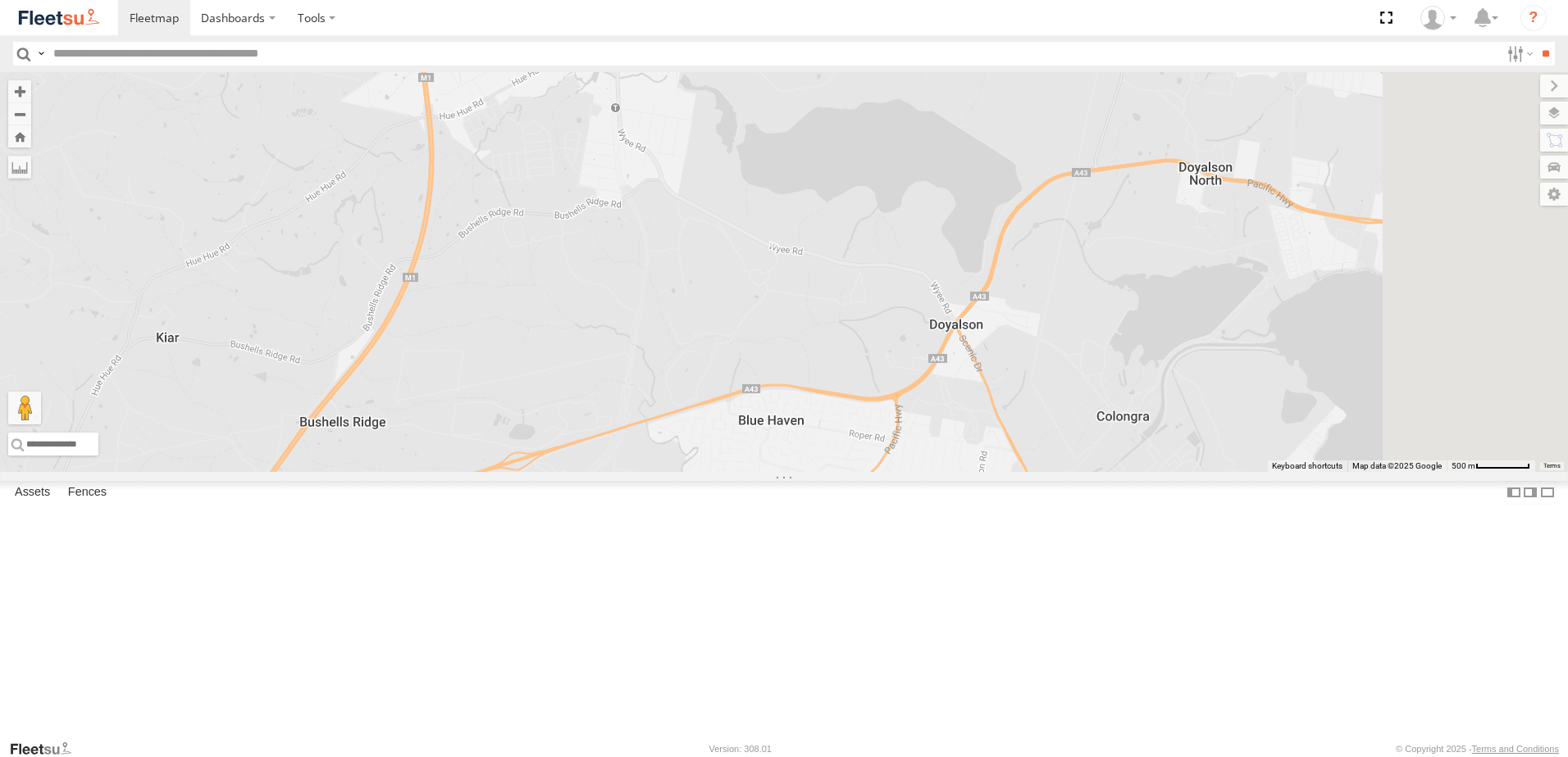
drag, startPoint x: 956, startPoint y: 403, endPoint x: 820, endPoint y: 287, distance: 178.8
click at [820, 287] on div "C3 Timber Truck LX4 Express Ute 9 No data available." at bounding box center [784, 273] width 1568 height 400
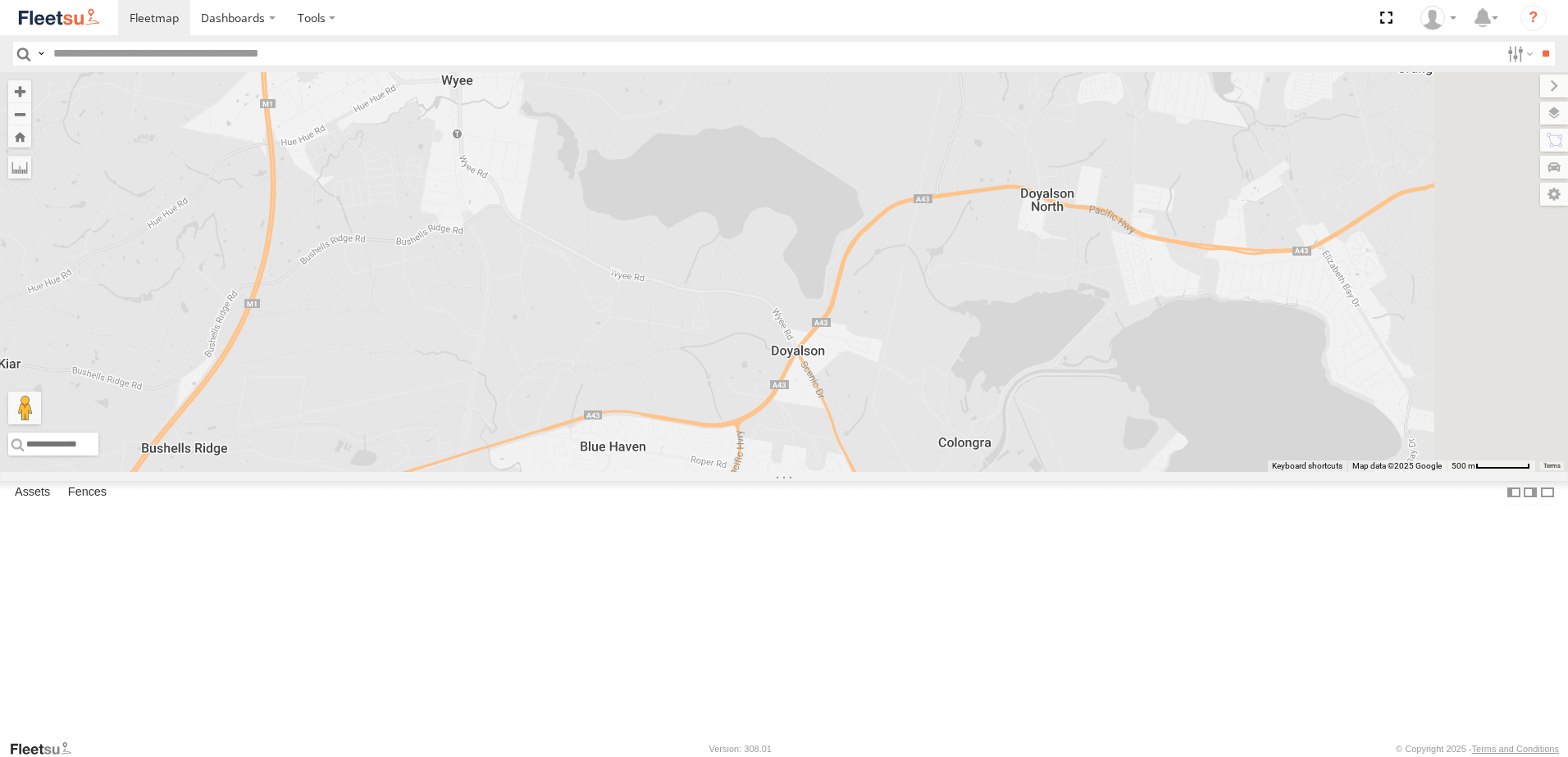
drag, startPoint x: 943, startPoint y: 381, endPoint x: 778, endPoint y: 455, distance: 180.8
click at [778, 455] on div "C3 Timber Truck LX4 Express Ute 9 No data available." at bounding box center [784, 273] width 1568 height 400
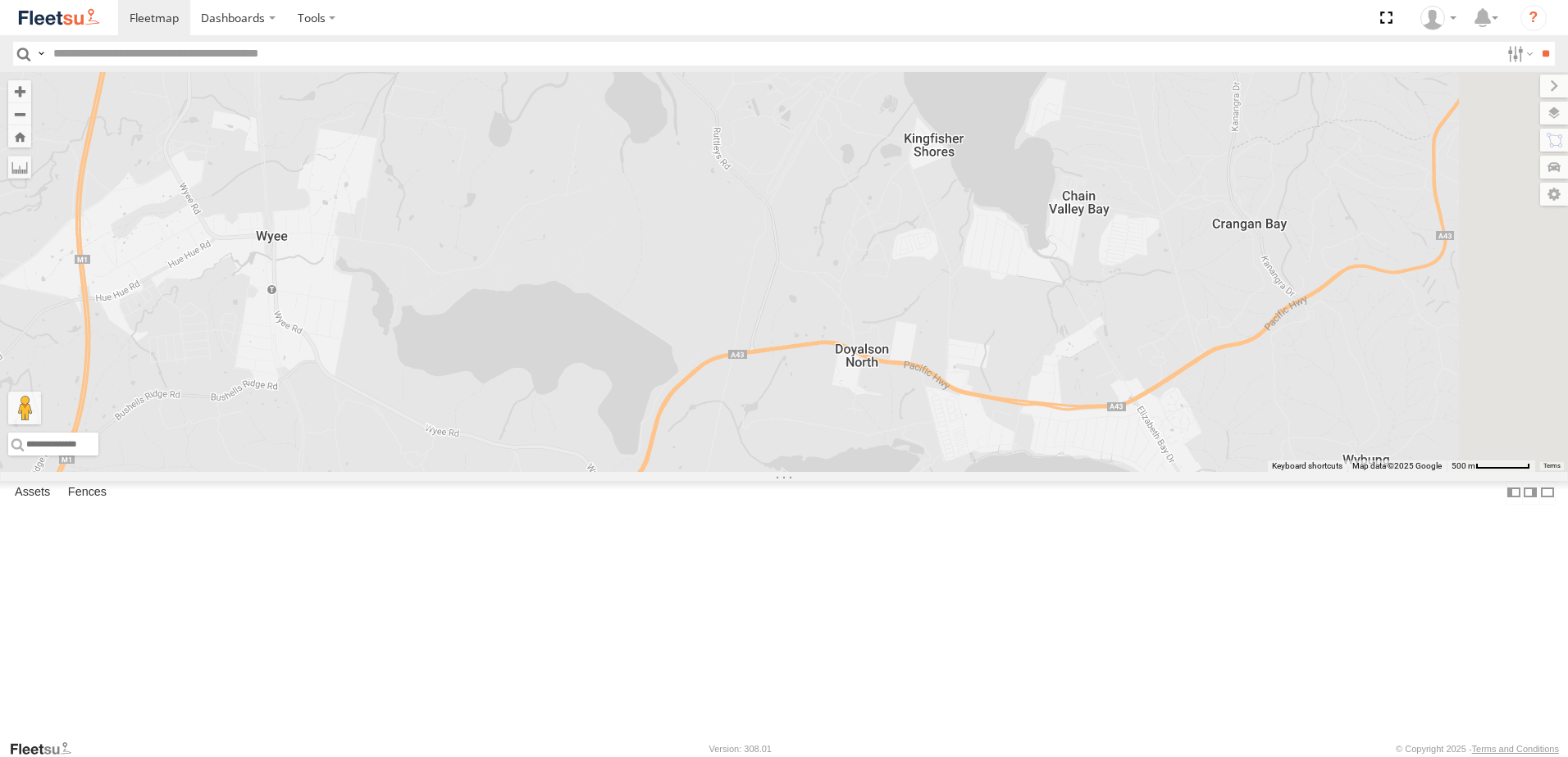
drag, startPoint x: 847, startPoint y: 333, endPoint x: 835, endPoint y: 420, distance: 87.8
click at [835, 420] on div "C3 Timber Truck LX4 Express Ute 9 No data available." at bounding box center [784, 273] width 1568 height 400
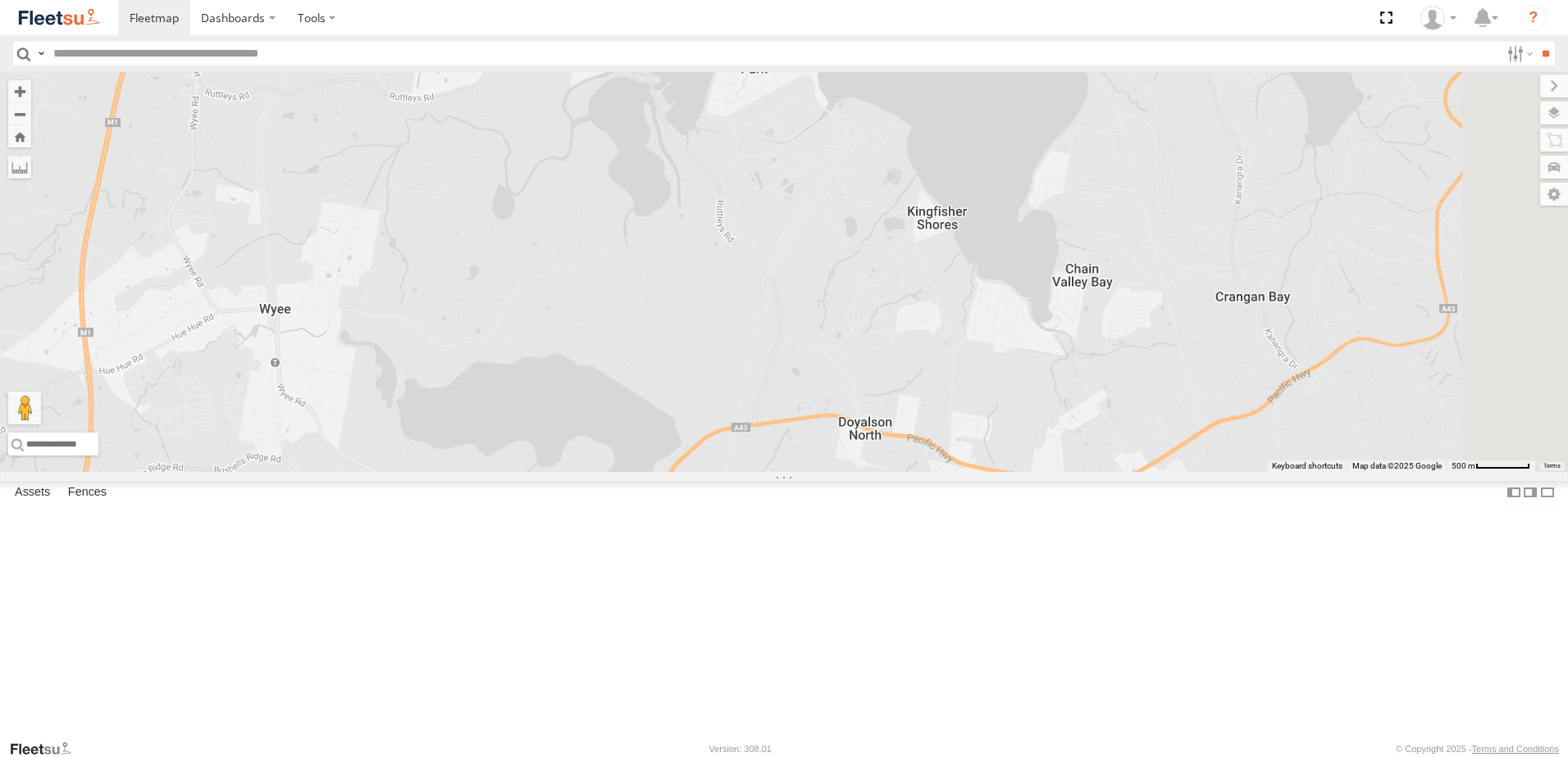
drag, startPoint x: 865, startPoint y: 378, endPoint x: 896, endPoint y: 483, distance: 109.5
click at [896, 472] on div "C3 Timber Truck LX4 Express Ute 9 No data available." at bounding box center [784, 273] width 1568 height 400
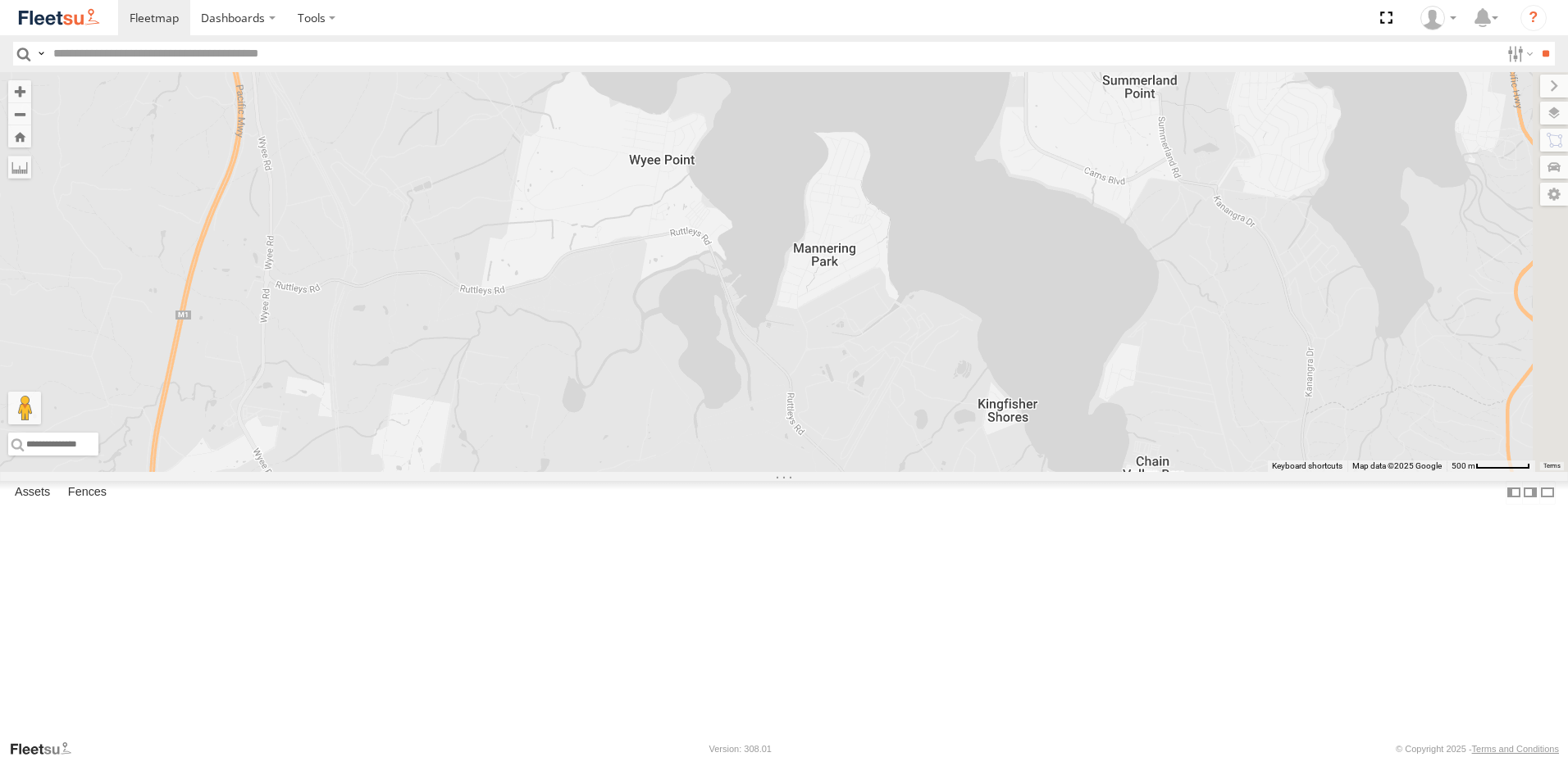
drag
click at [915, 428] on div "C3 Timber Truck LX4 Express Ute 9 No data available." at bounding box center [784, 273] width 1568 height 400
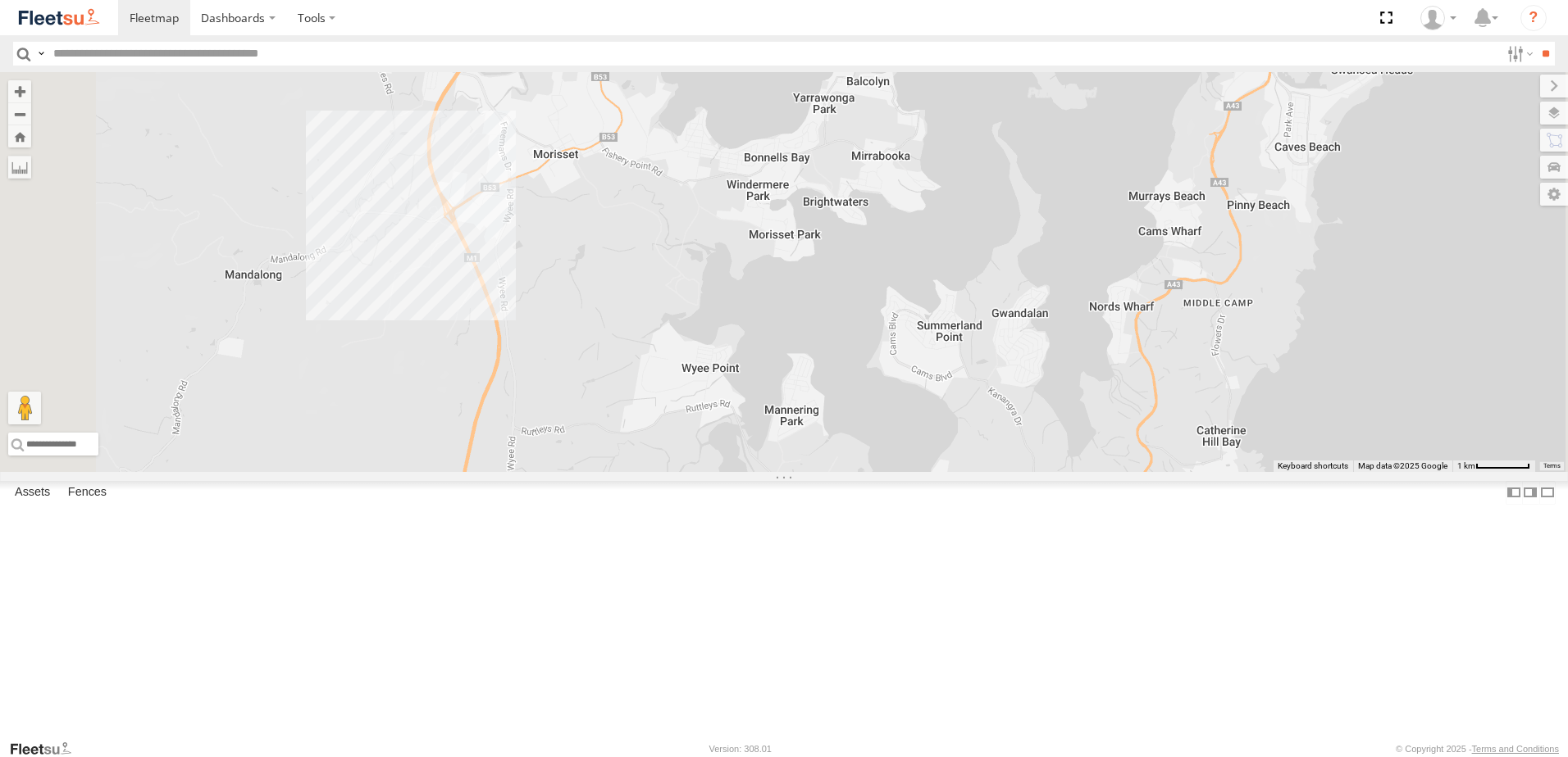
click at [837, 456] on div "C3 Timber Truck LX4 Express Ute No data available." at bounding box center [784, 273] width 1568 height 400
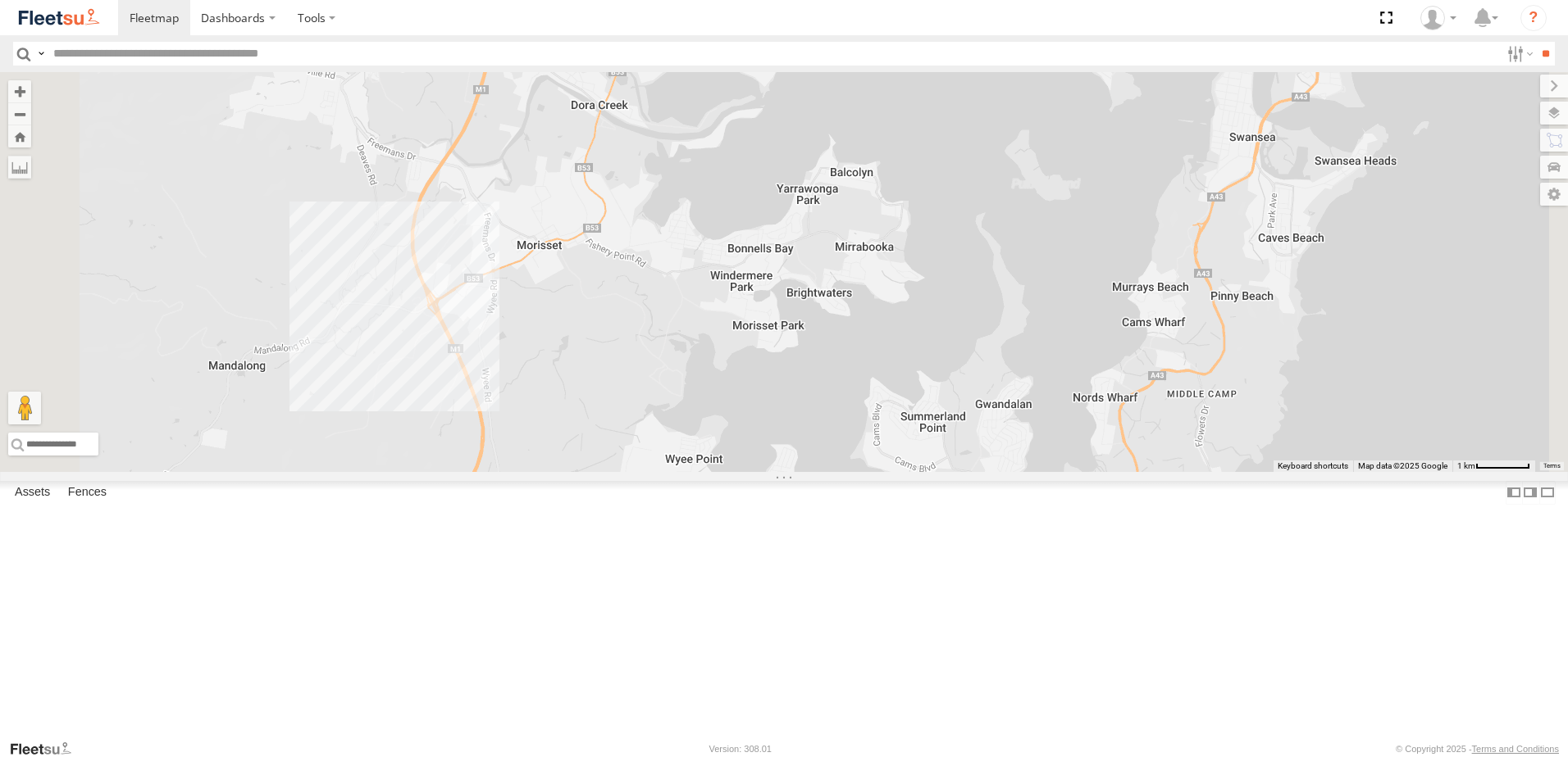
click at [836, 427] on div "C3 Timber Truck LX4 Express Ute No data available." at bounding box center [784, 273] width 1568 height 400
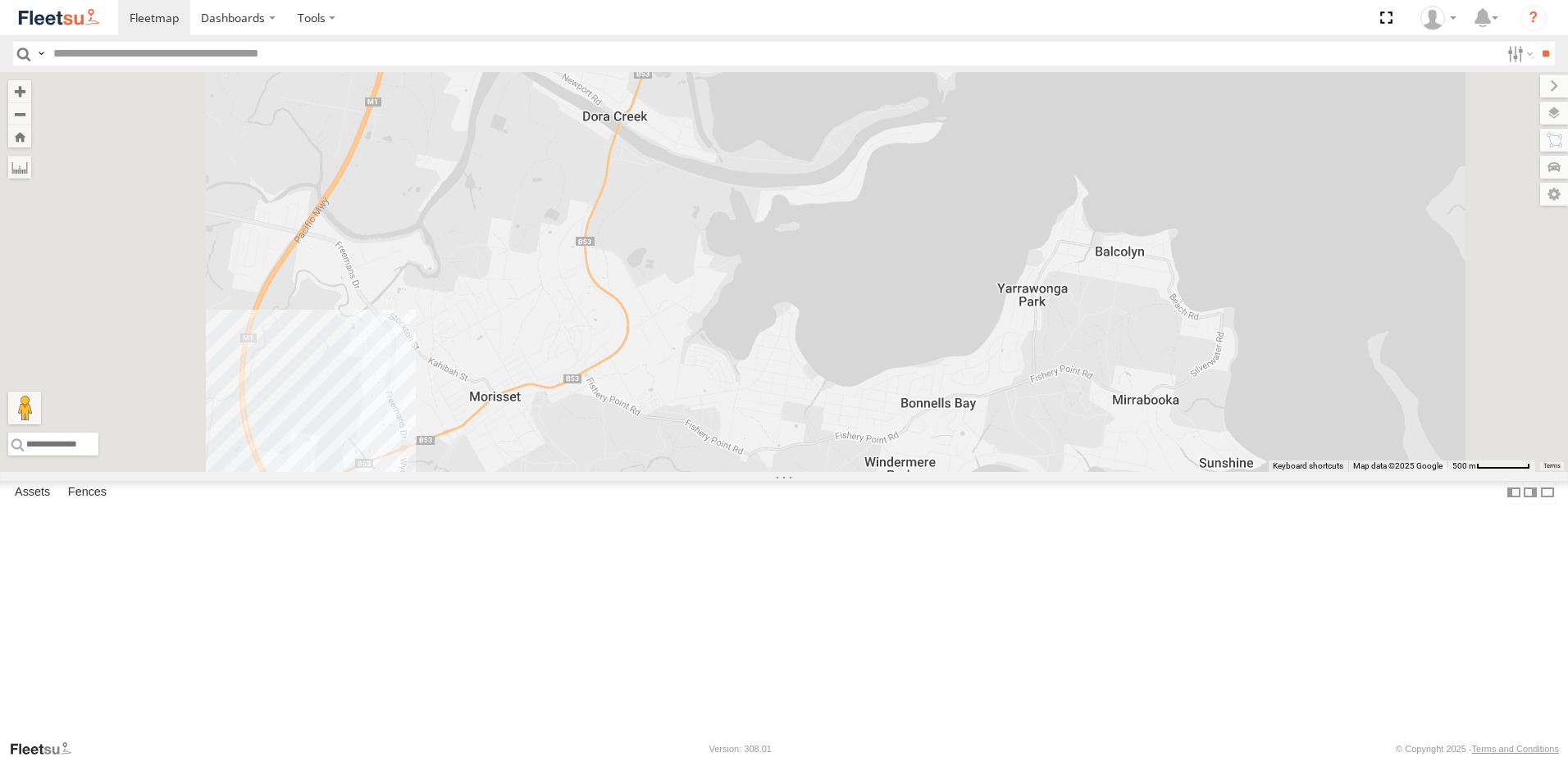
click at [846, 376] on div "C3 Timber Truck LX4 Express Ute No data available." at bounding box center [784, 273] width 1568 height 400
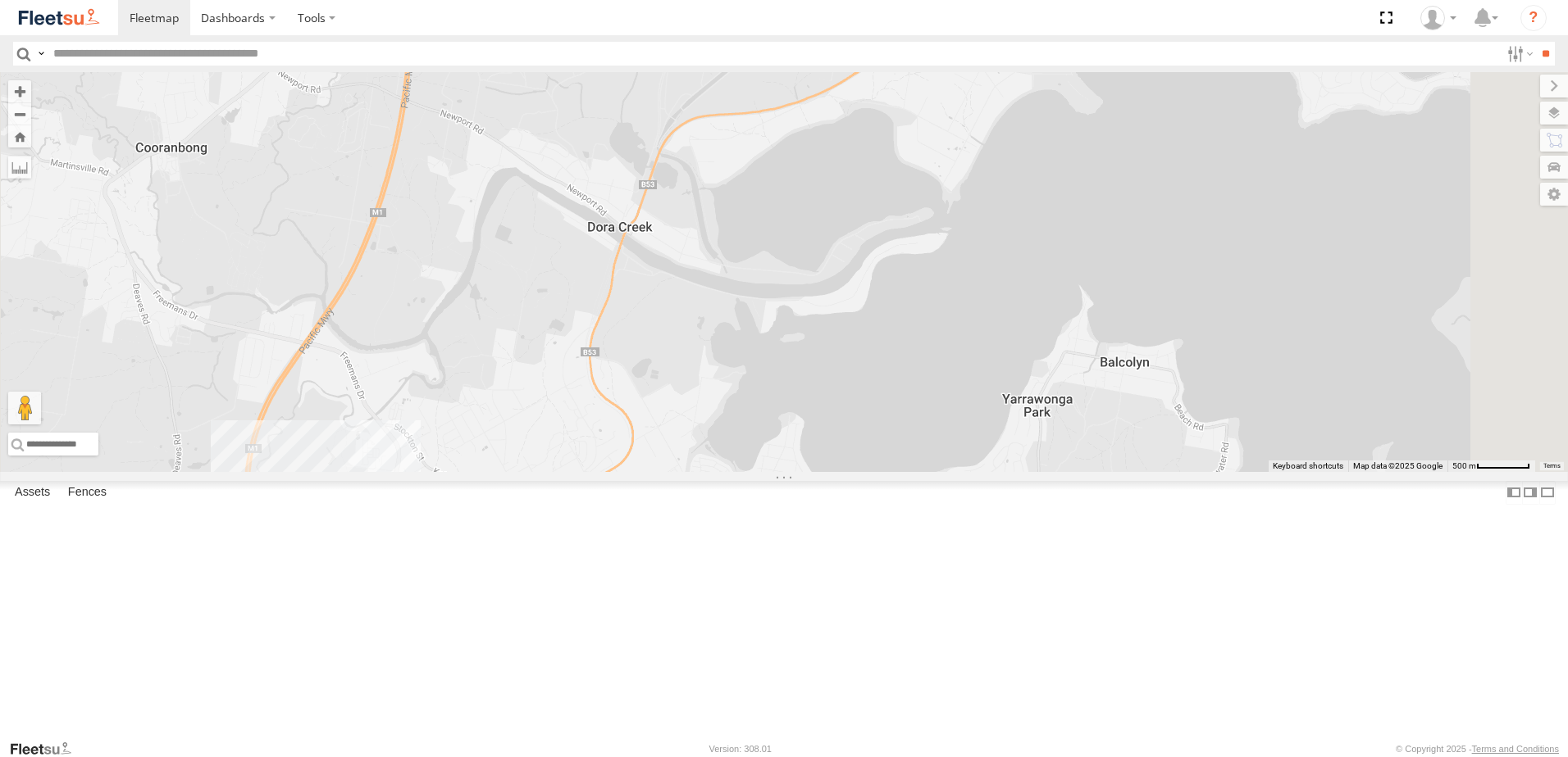
click at [867, 400] on div "C3 Timber Truck LX4 Express Ute No data available." at bounding box center [784, 273] width 1568 height 400
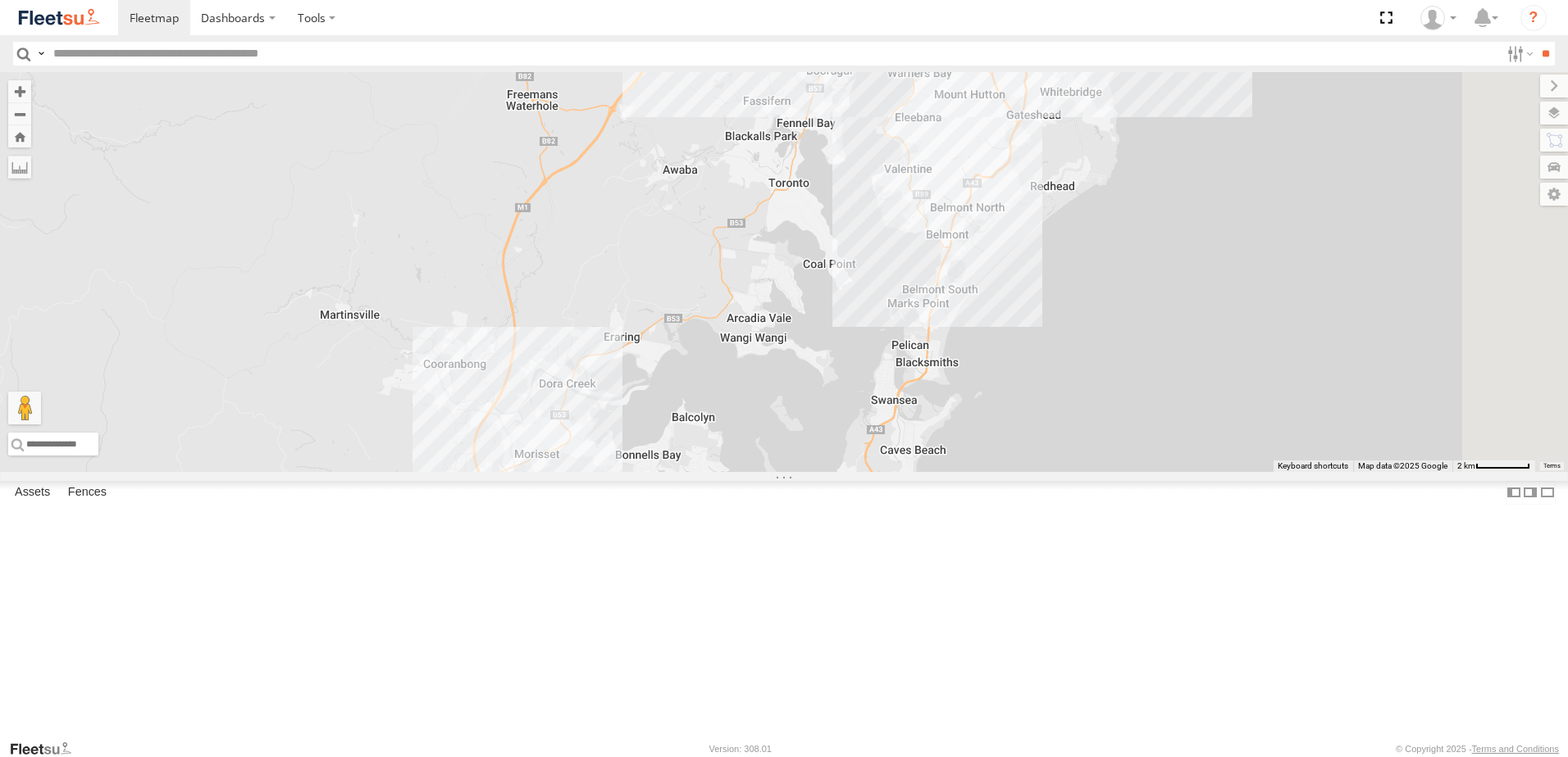
click at [912, 472] on div "C3 Timber Truck LX4 Express Ute No data available." at bounding box center [784, 273] width 1568 height 400
click at [937, 472] on div "C3 Timber Truck LX4 Express Ute 9 No data available." at bounding box center [784, 273] width 1568 height 400
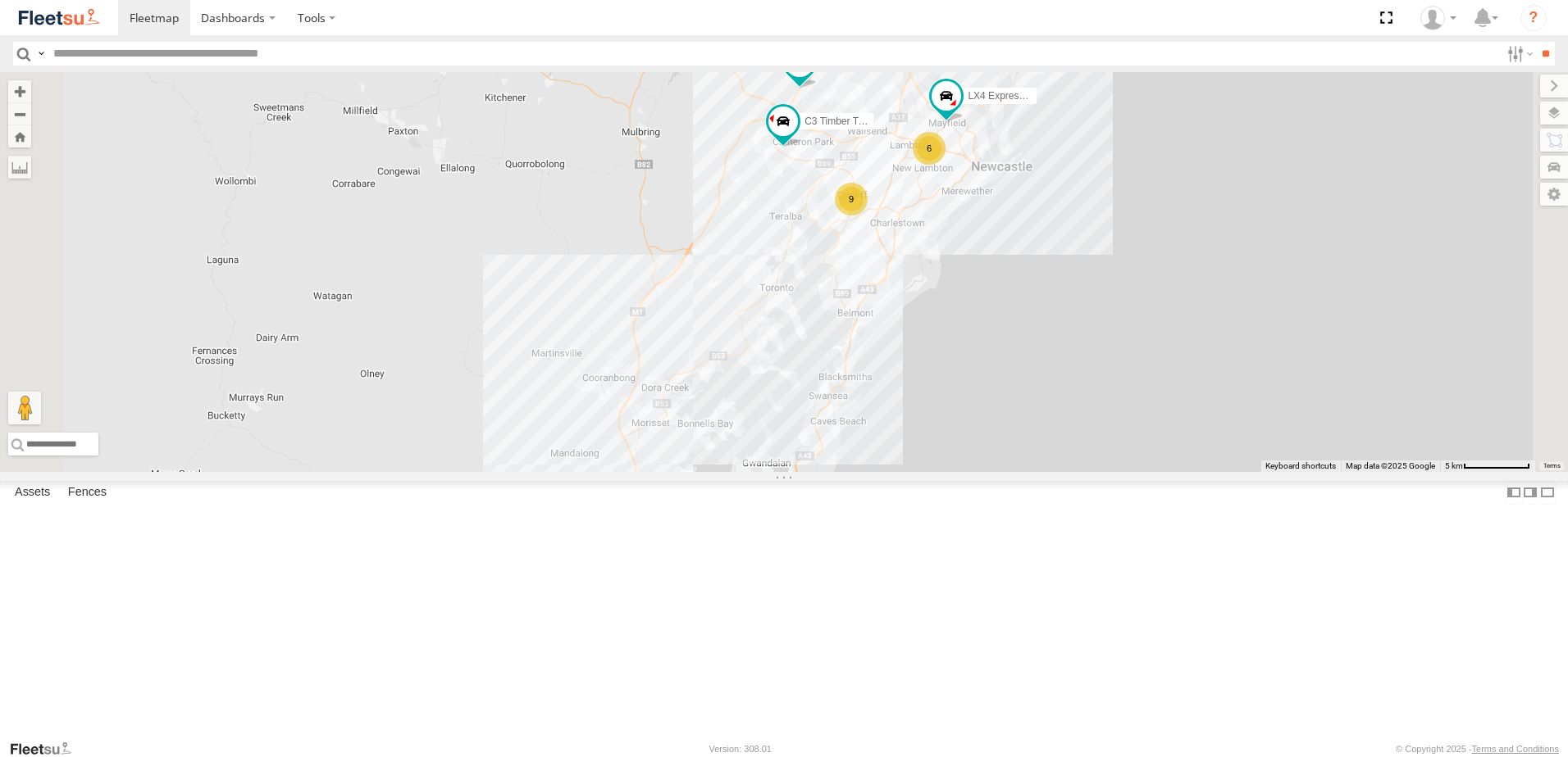
click at [980, 323] on div "C3 Timber Truck LX4 Express Ute BX4 Express Ute 10 6 9 No data available." at bounding box center [784, 273] width 1568 height 400
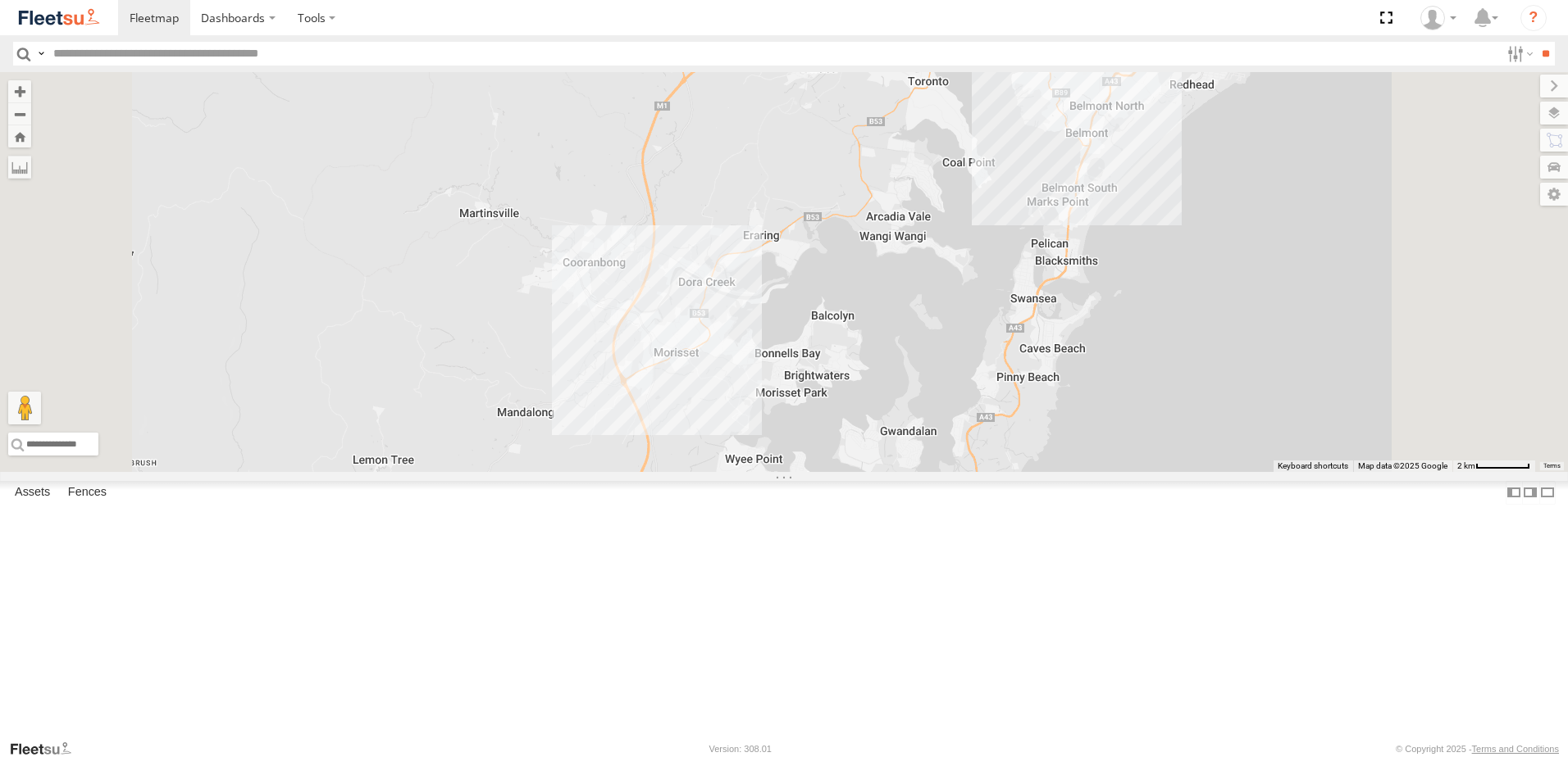
click at [934, 414] on div "C3 Timber Truck LX4 Express Ute BX4 Express Ute 9 No data available." at bounding box center [784, 273] width 1568 height 400
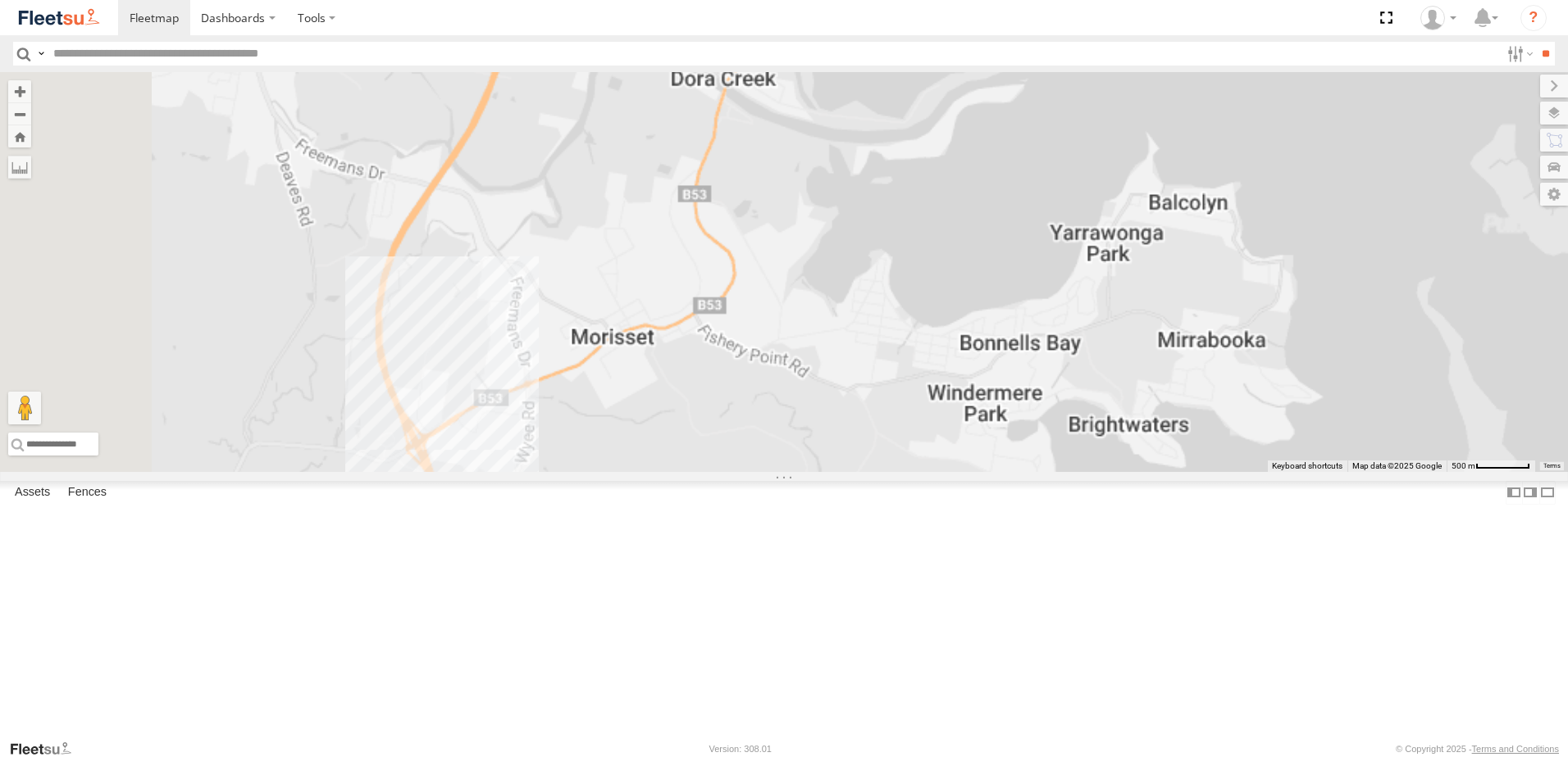
click at [945, 370] on div "C3 Timber Truck LX4 Express Ute BX4 Express Ute No data available." at bounding box center [784, 273] width 1568 height 400
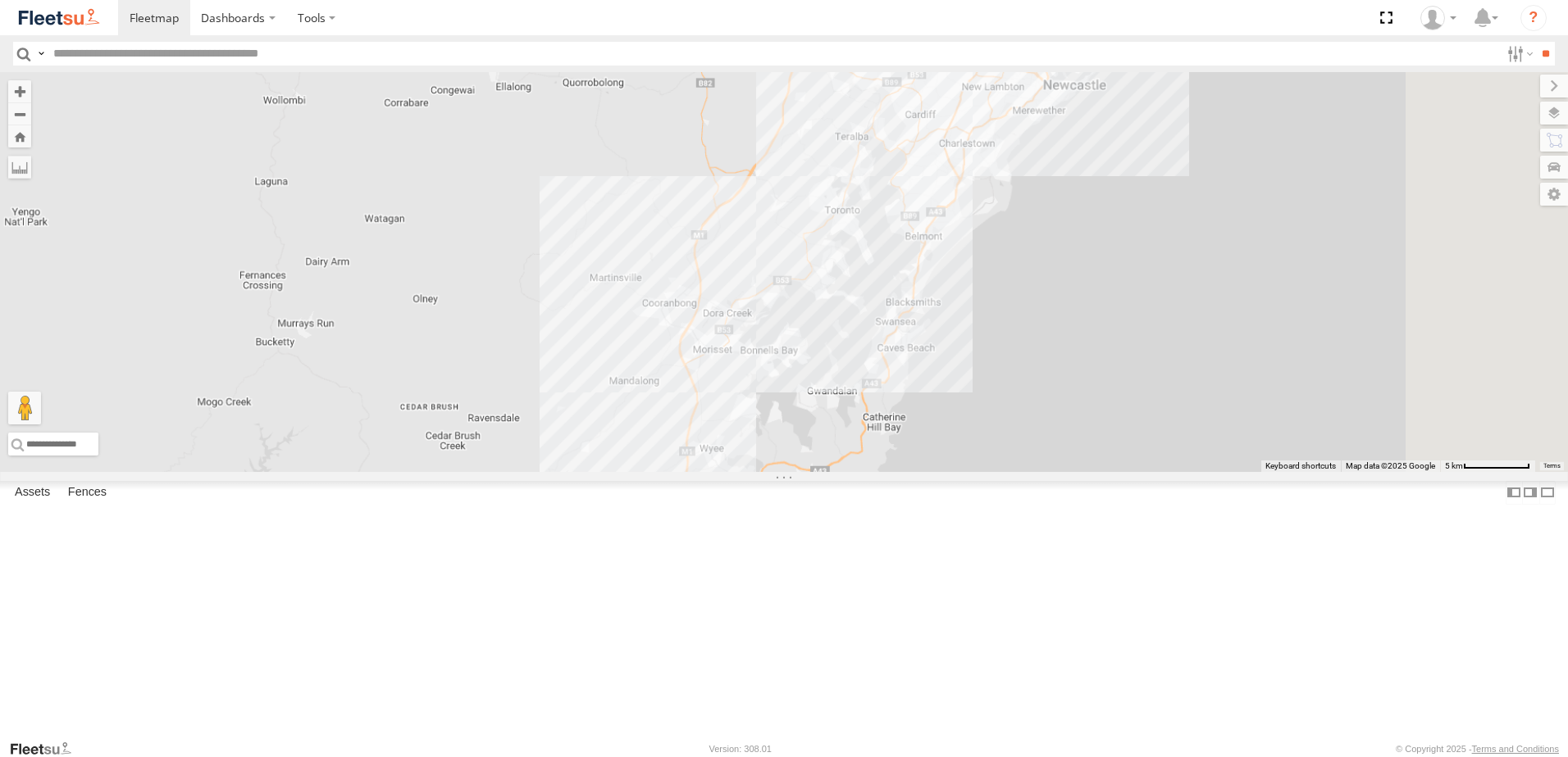
click at [970, 406] on div "C3 Timber Truck LX4 Express Ute BX4 Express Ute No data available." at bounding box center [784, 273] width 1568 height 400
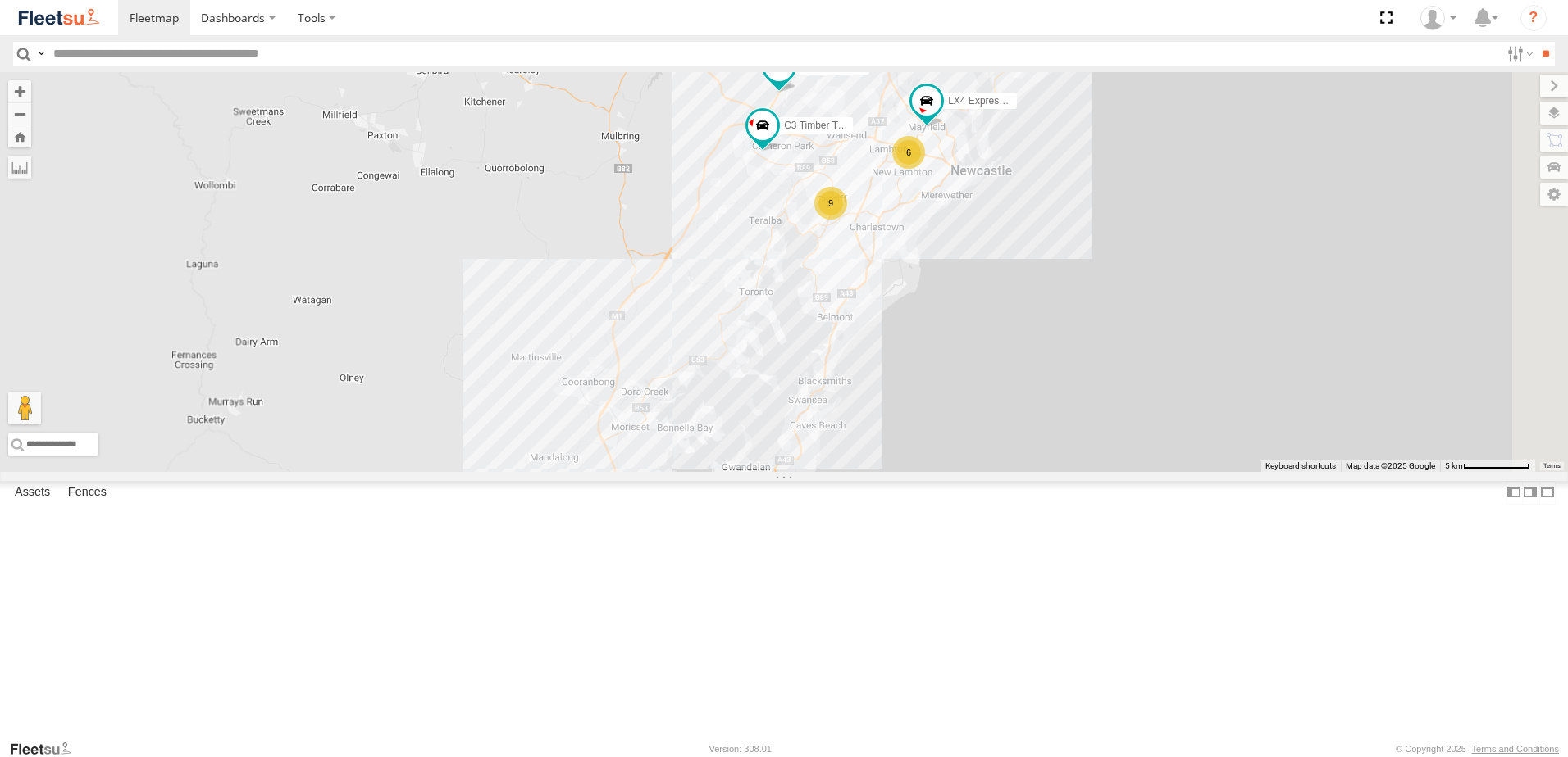
click at [991, 362] on div "C3 Timber Truck LX4 Express Ute BX4 Express Ute 10 6 9 No data available." at bounding box center [784, 273] width 1568 height 400
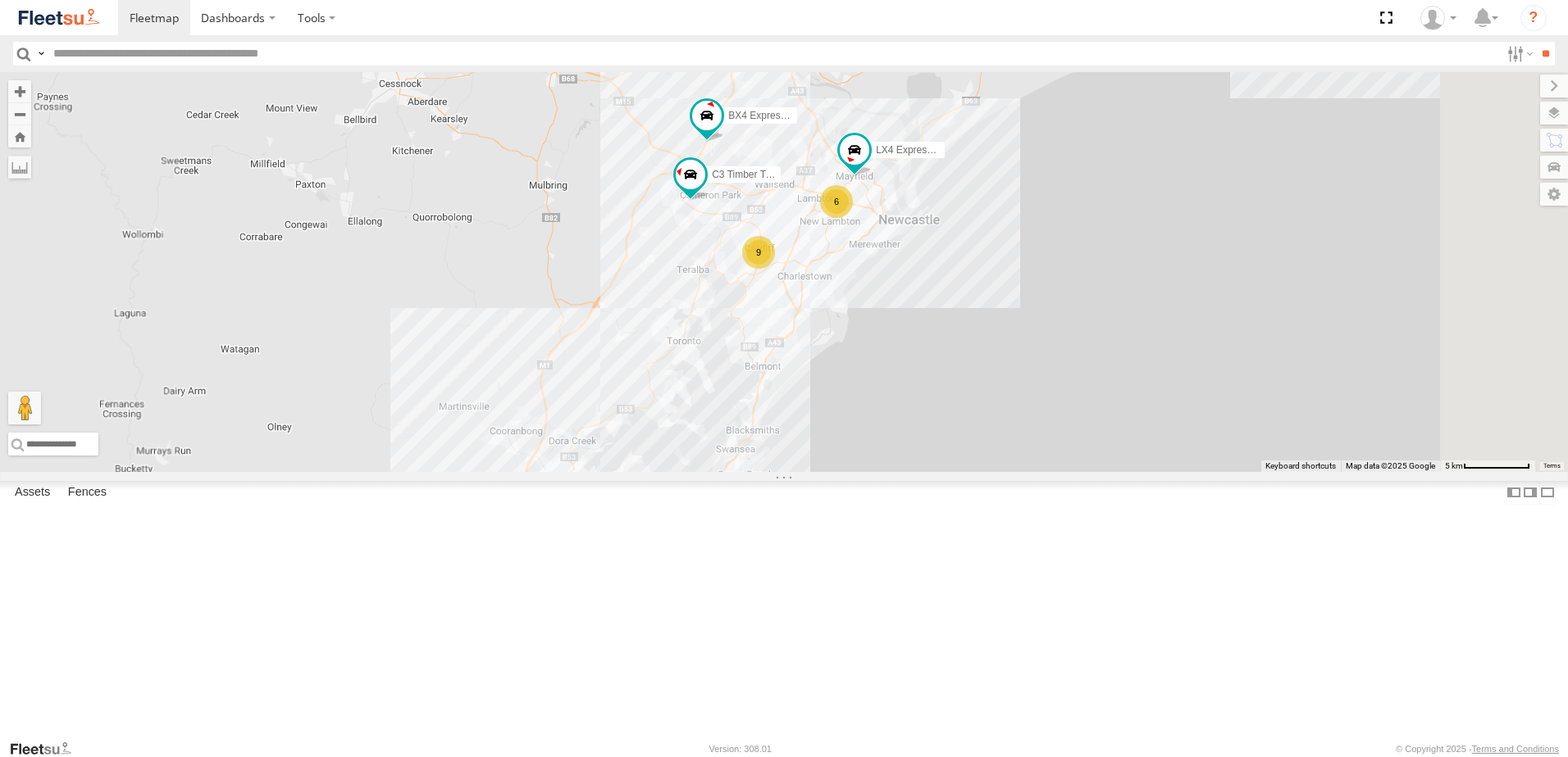
click at [1107, 304] on div "C3 Timber Truck LX4 Express Ute BX4 Express Ute 10 6 9 No data available." at bounding box center [784, 273] width 1568 height 400
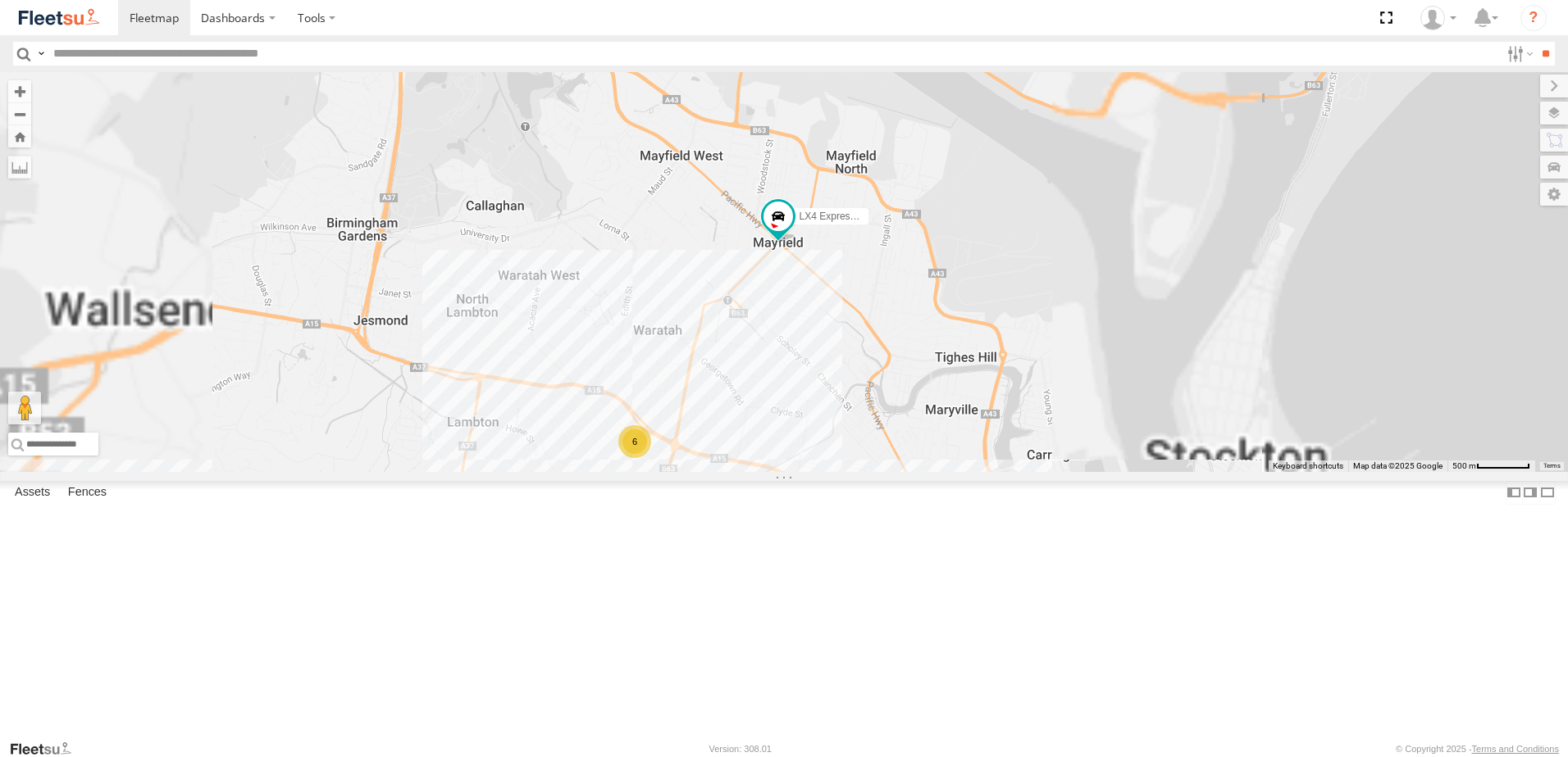
click at [1061, 437] on div "C3 Timber Truck LX4 Express Ute BX4 Express Ute 6 No data available." at bounding box center [784, 273] width 1568 height 400
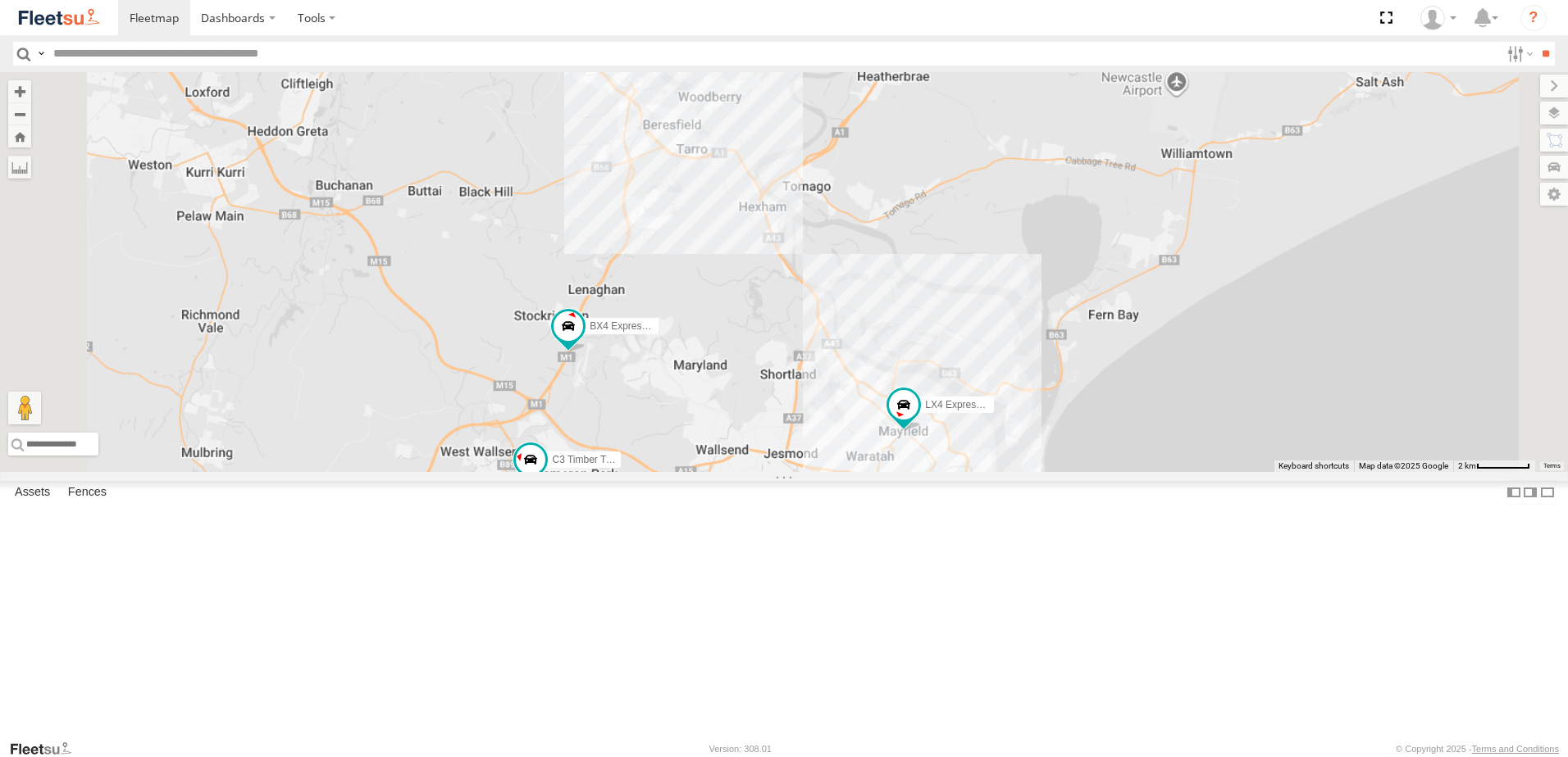
click at [1101, 472] on div "C3 Timber Truck LX4 Express Ute BX4 Express Ute No data available." at bounding box center [784, 273] width 1568 height 400
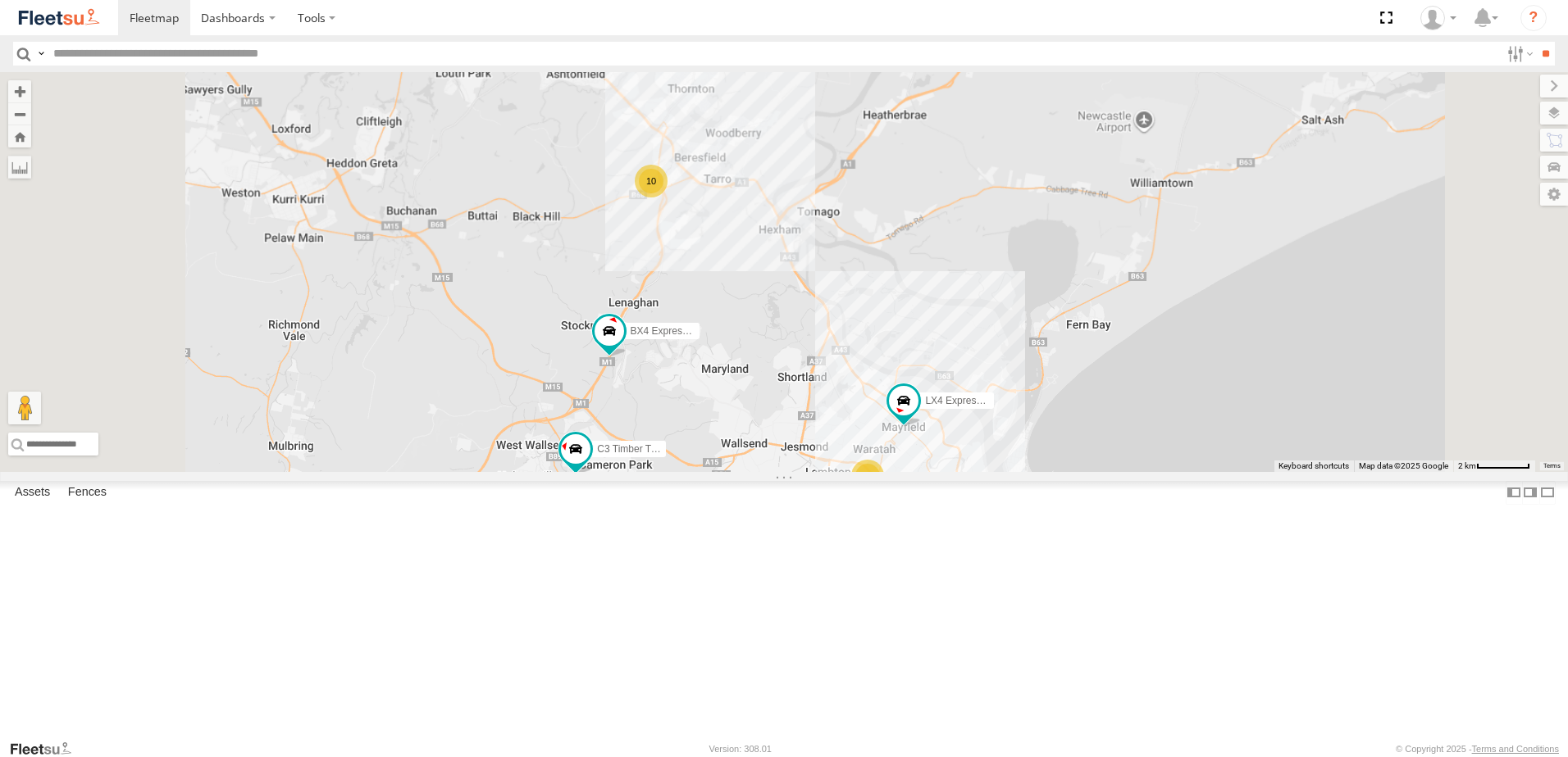
click at [1183, 472] on div "C3 Timber Truck LX4 Express Ute BX4 Express Ute 10 6 9 No data available." at bounding box center [784, 273] width 1568 height 400
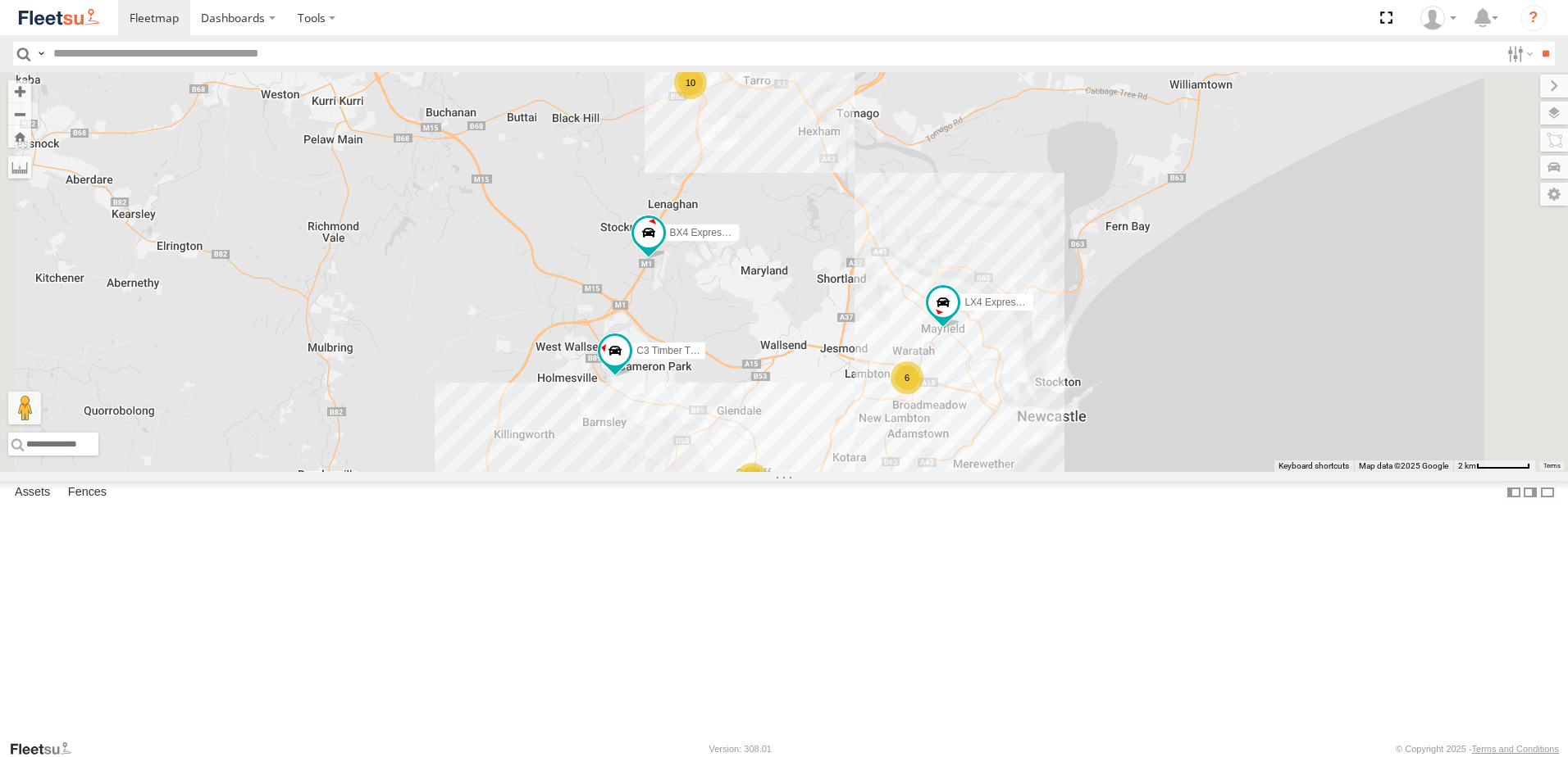
click at [1018, 341] on div "C3 Timber Truck LX4 Express Ute BX4 Express Ute 10 6 9 No data available." at bounding box center [784, 273] width 1568 height 400
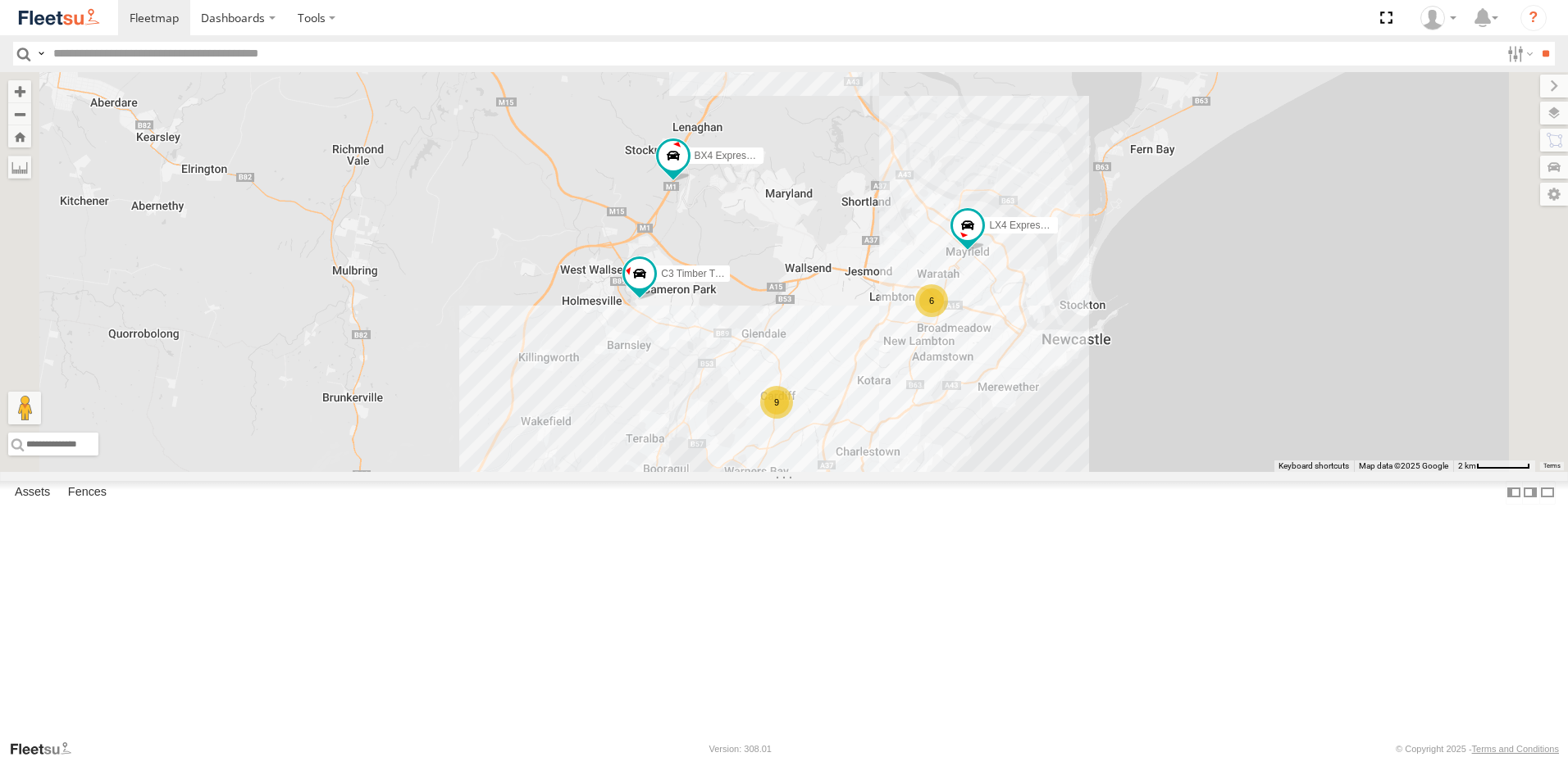
click at [1001, 439] on div "C3 Timber Truck LX4 Express Ute BX4 Express Ute 10 6 9 No data available." at bounding box center [784, 273] width 1568 height 400
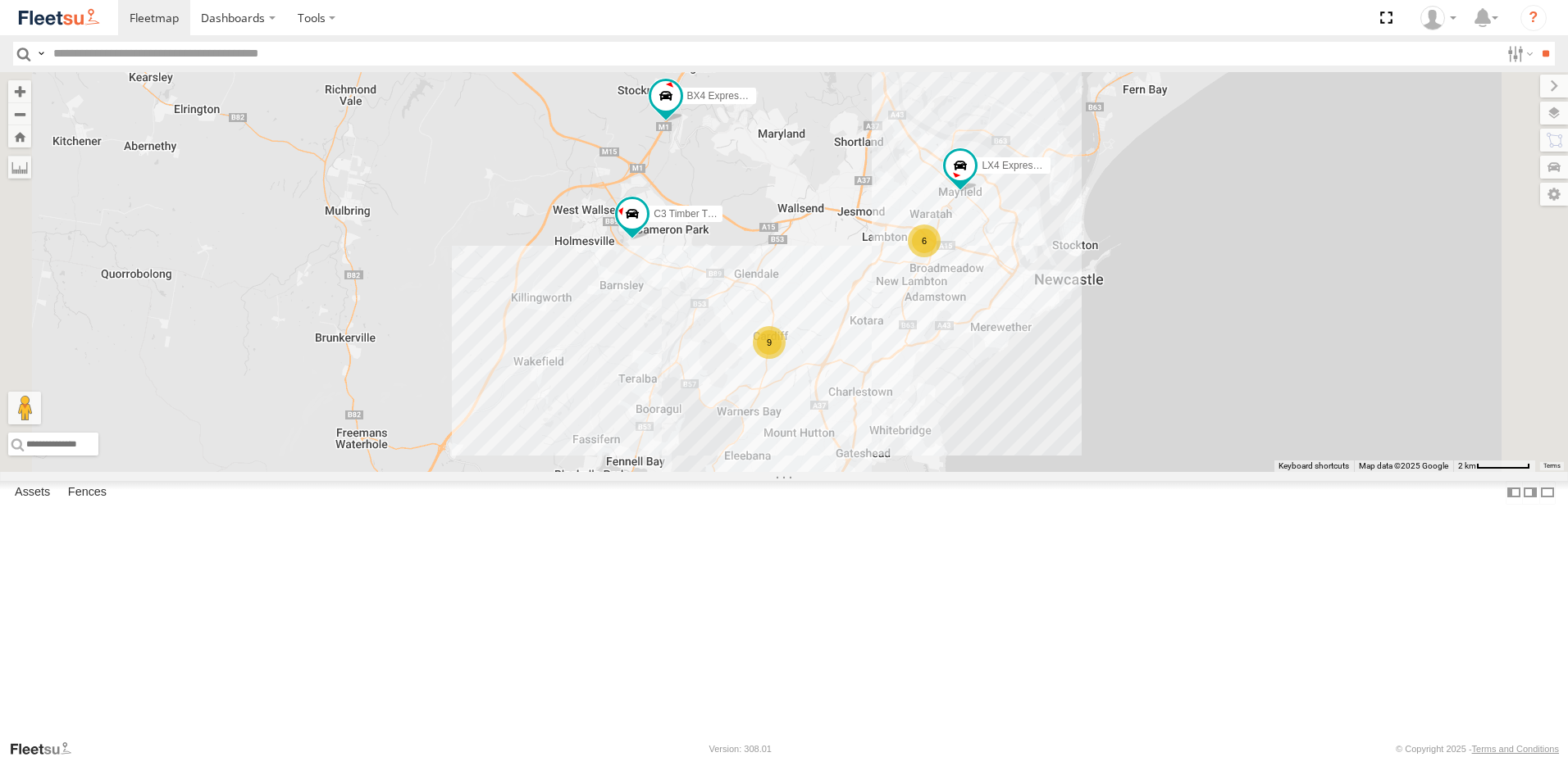
click at [1002, 393] on div "C3 Timber Truck LX4 Express Ute BX4 Express Ute 10 6 9 No data available." at bounding box center [784, 273] width 1568 height 400
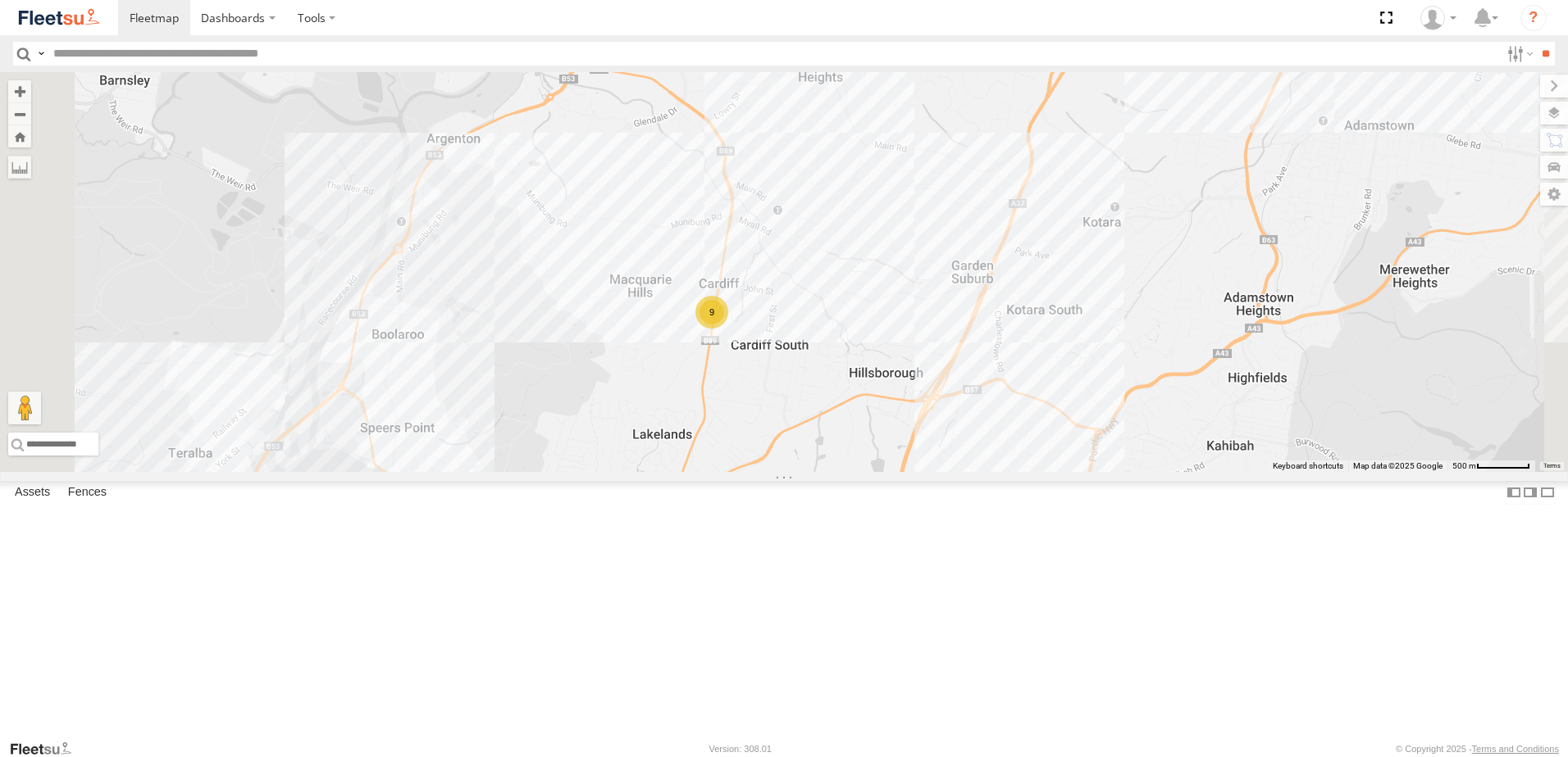
click at [1000, 404] on div "C3 Timber Truck LX4 Express Ute BX4 Express Ute 6 9 No data available." at bounding box center [784, 273] width 1568 height 400
